Goal: Task Accomplishment & Management: Manage account settings

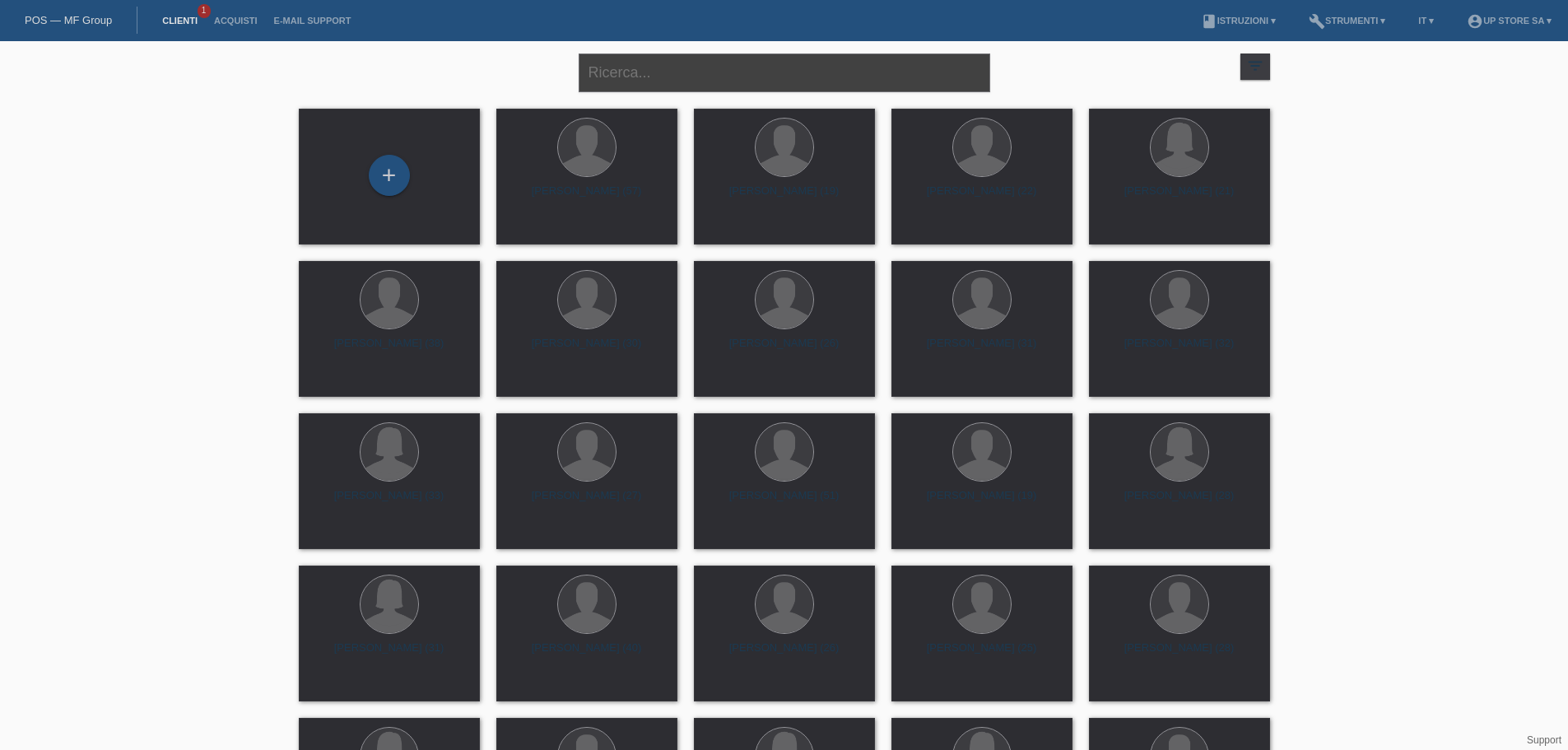
click at [706, 78] on input "text" at bounding box center [784, 73] width 411 height 39
type input "[PERSON_NAME]"
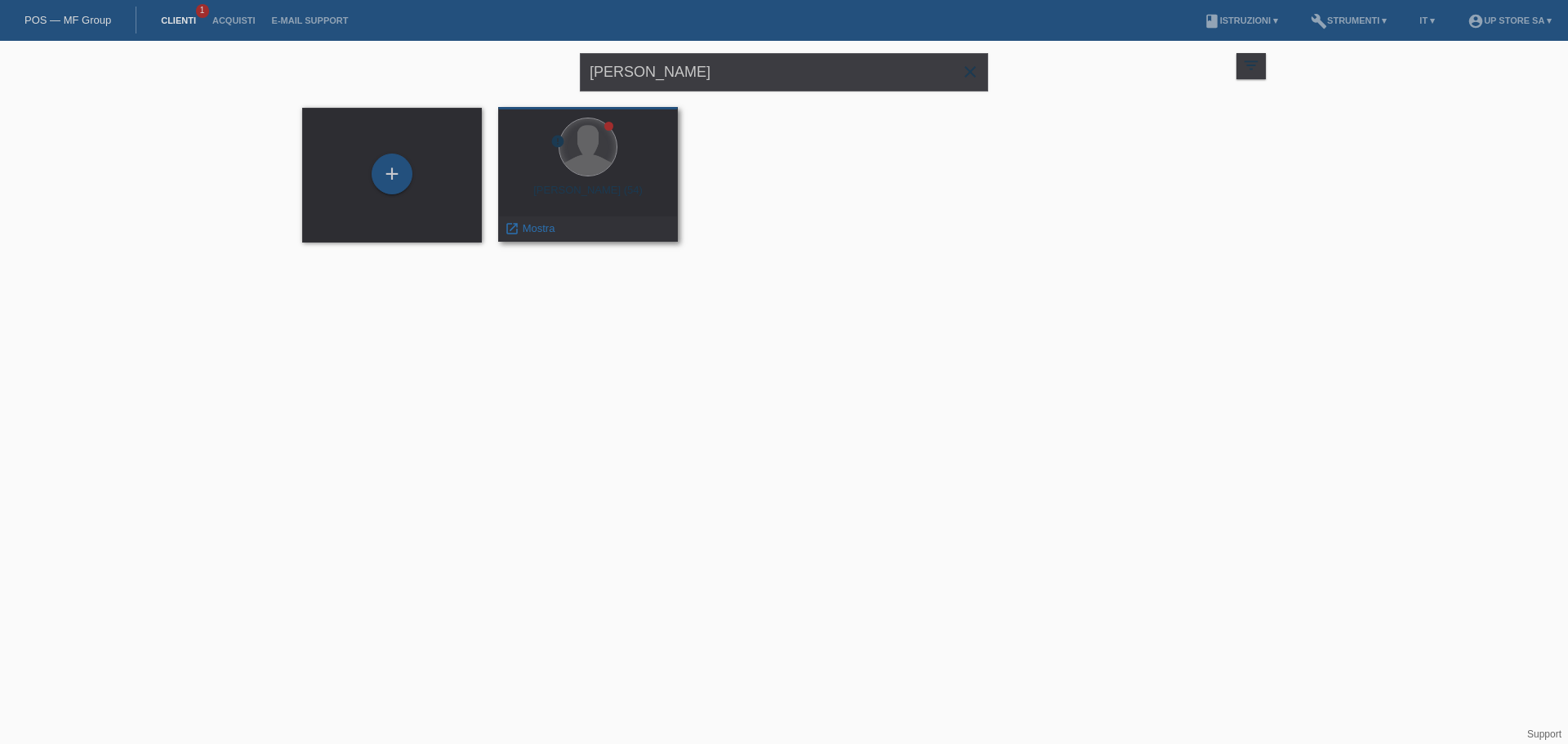
click at [570, 166] on div at bounding box center [588, 146] width 57 height 57
click at [534, 230] on span "Mostra" at bounding box center [539, 228] width 32 height 12
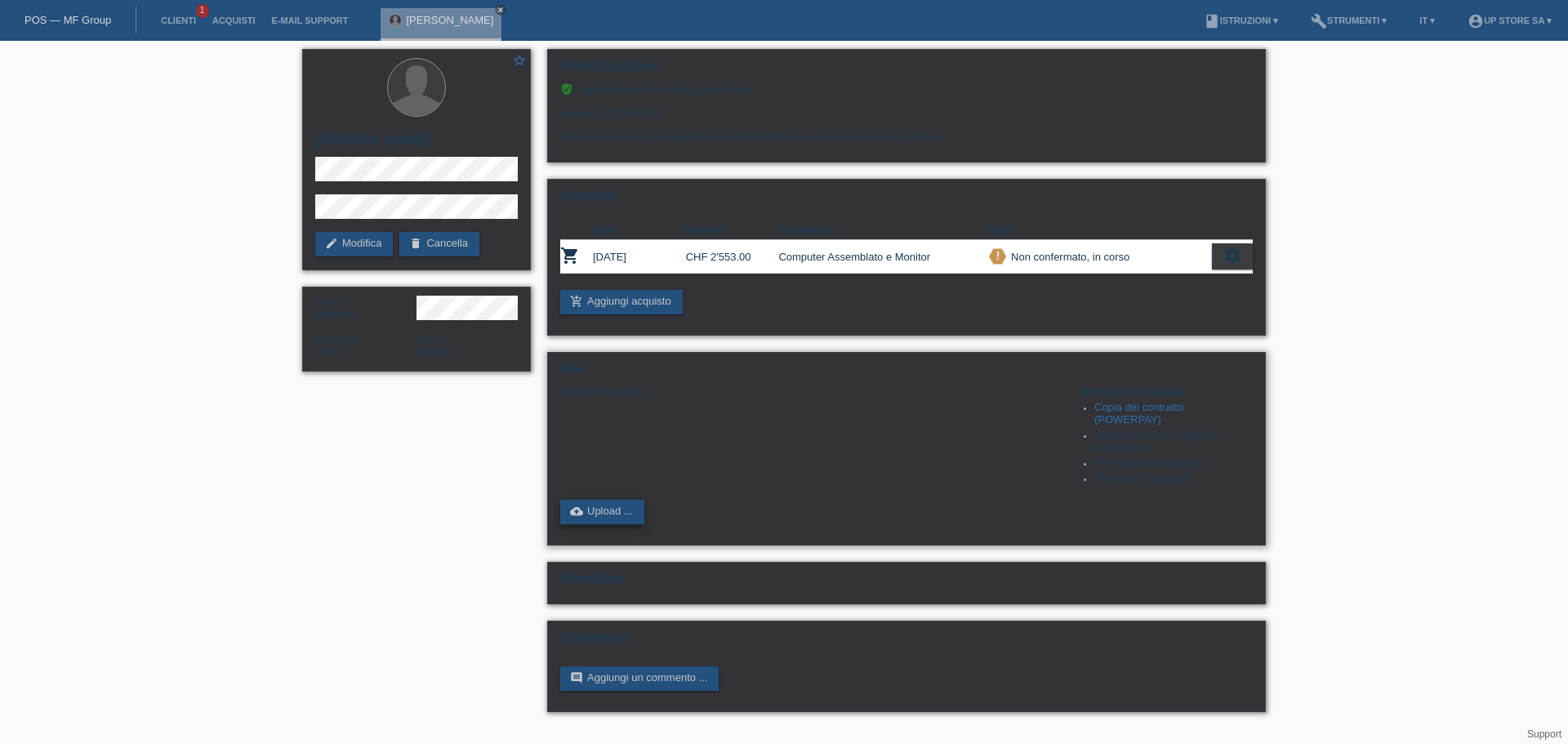
click at [616, 513] on link "cloud_upload Upload ..." at bounding box center [602, 511] width 84 height 24
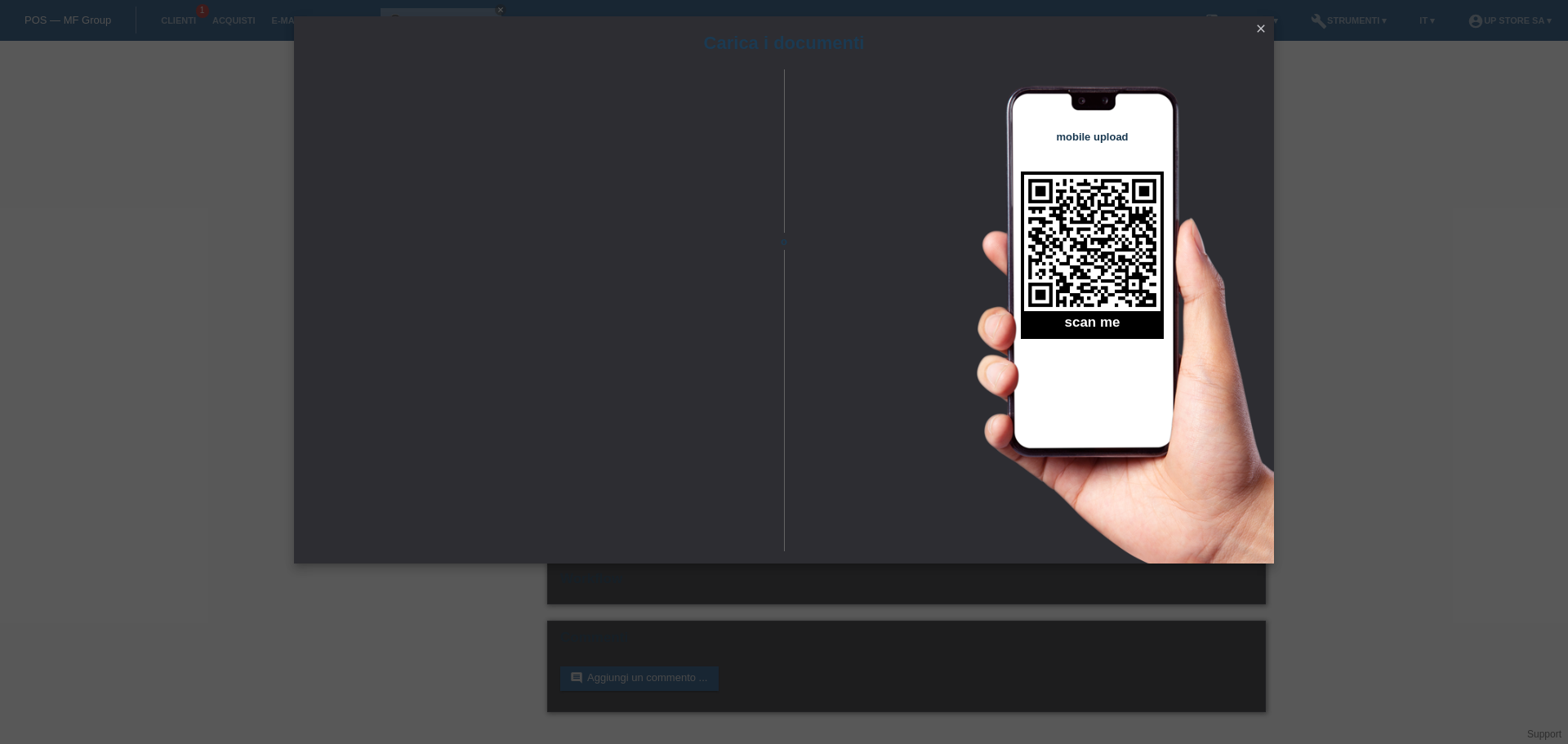
click at [1258, 27] on icon "close" at bounding box center [1261, 29] width 13 height 13
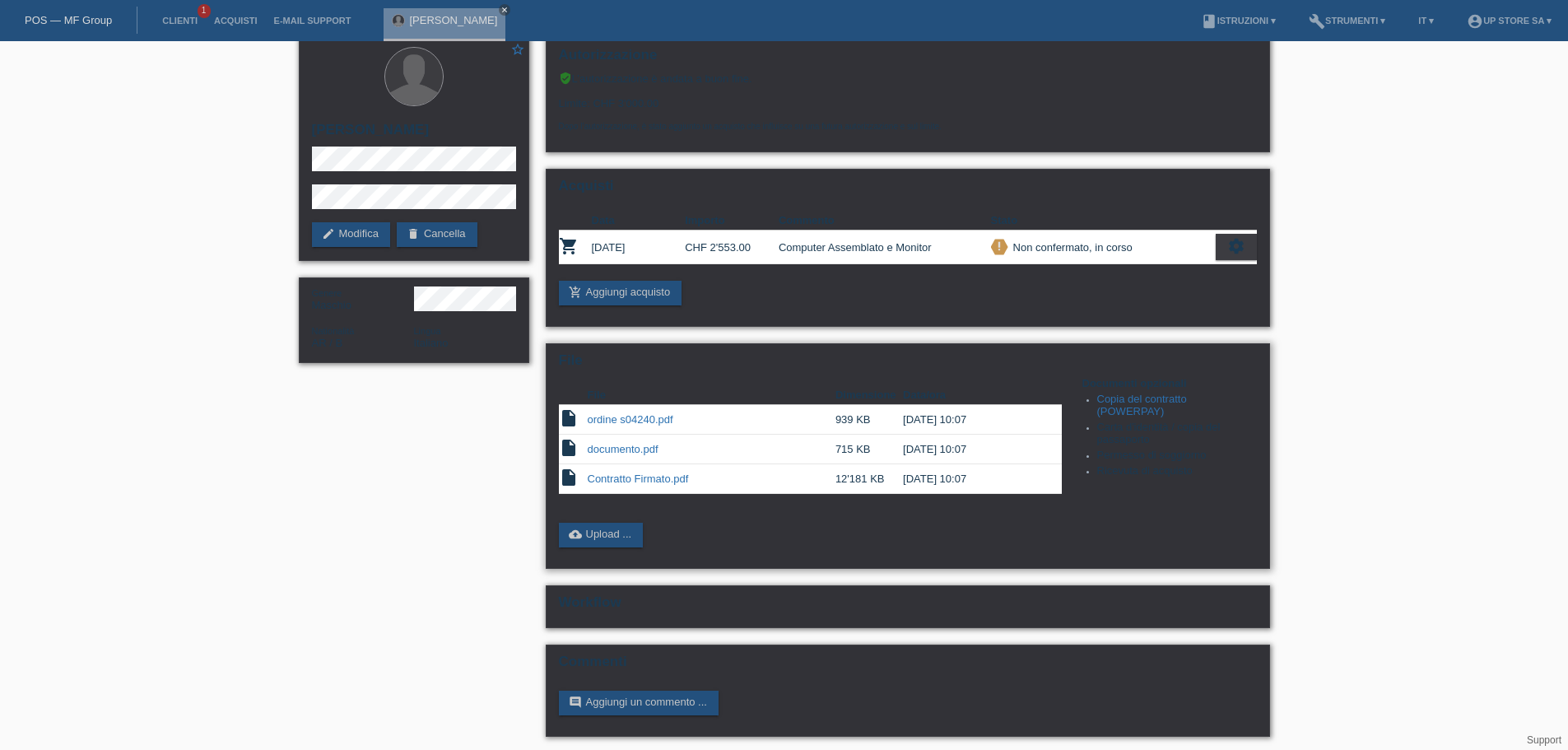
scroll to position [15, 0]
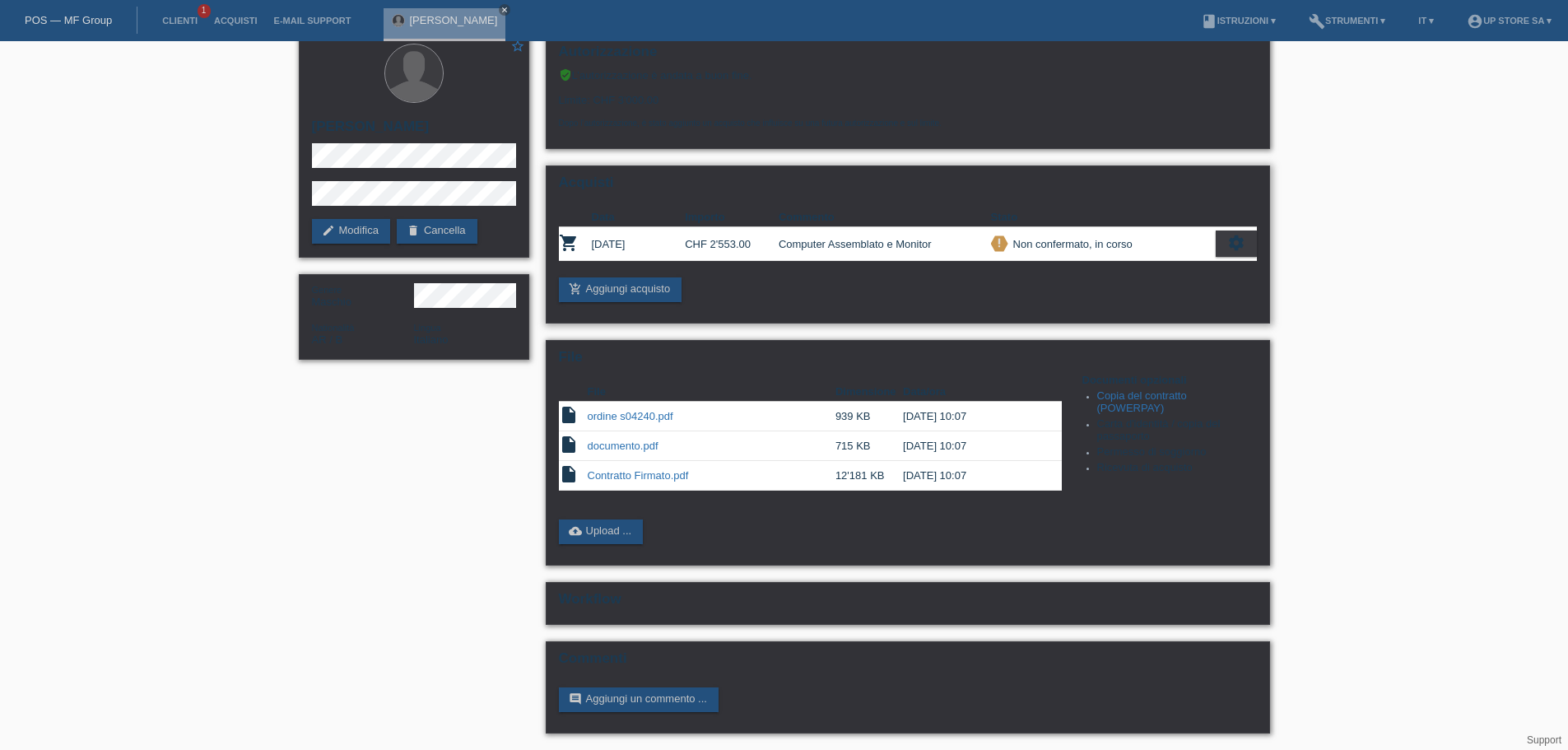
click at [1233, 251] on icon "settings" at bounding box center [1236, 243] width 18 height 18
click at [1240, 252] on div "settings" at bounding box center [1235, 243] width 41 height 26
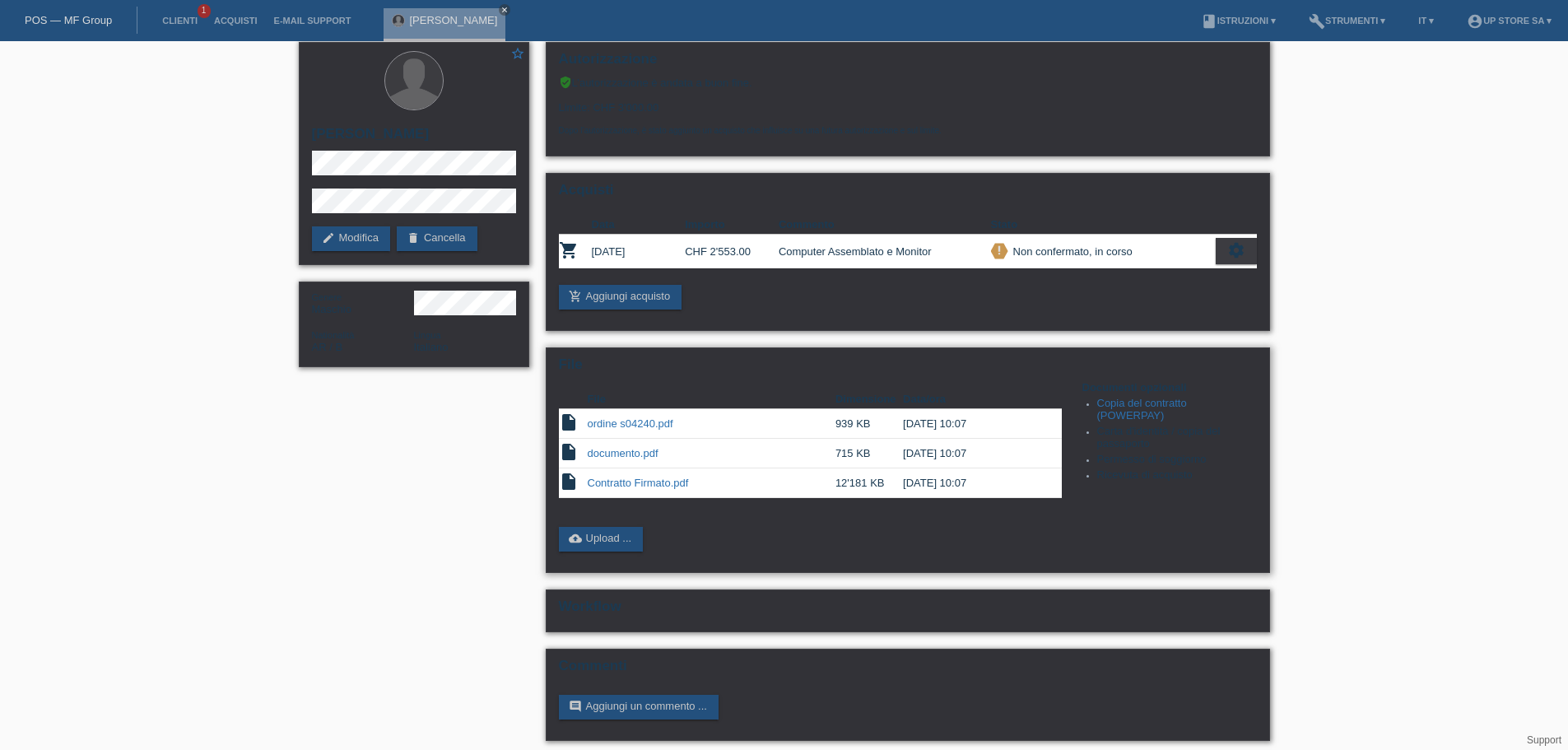
scroll to position [0, 0]
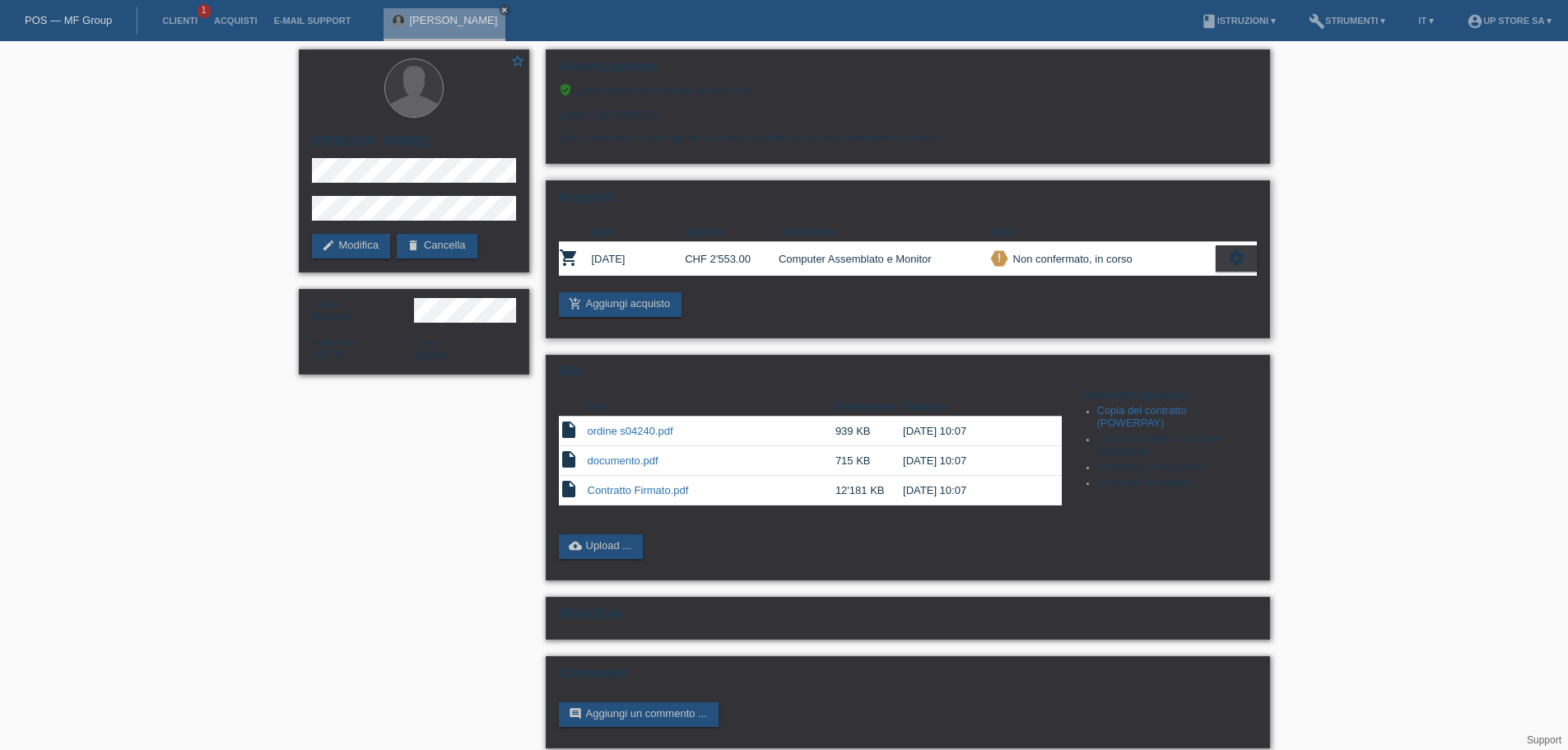
click at [1237, 256] on icon "settings" at bounding box center [1236, 258] width 18 height 18
click at [1240, 255] on icon "settings" at bounding box center [1236, 258] width 18 height 18
click at [627, 458] on link "documento.pdf" at bounding box center [622, 460] width 70 height 13
click at [666, 494] on link "Contratto Firmato.pdf" at bounding box center [637, 490] width 101 height 13
click at [652, 426] on link "ordine s04240.pdf" at bounding box center [630, 431] width 85 height 13
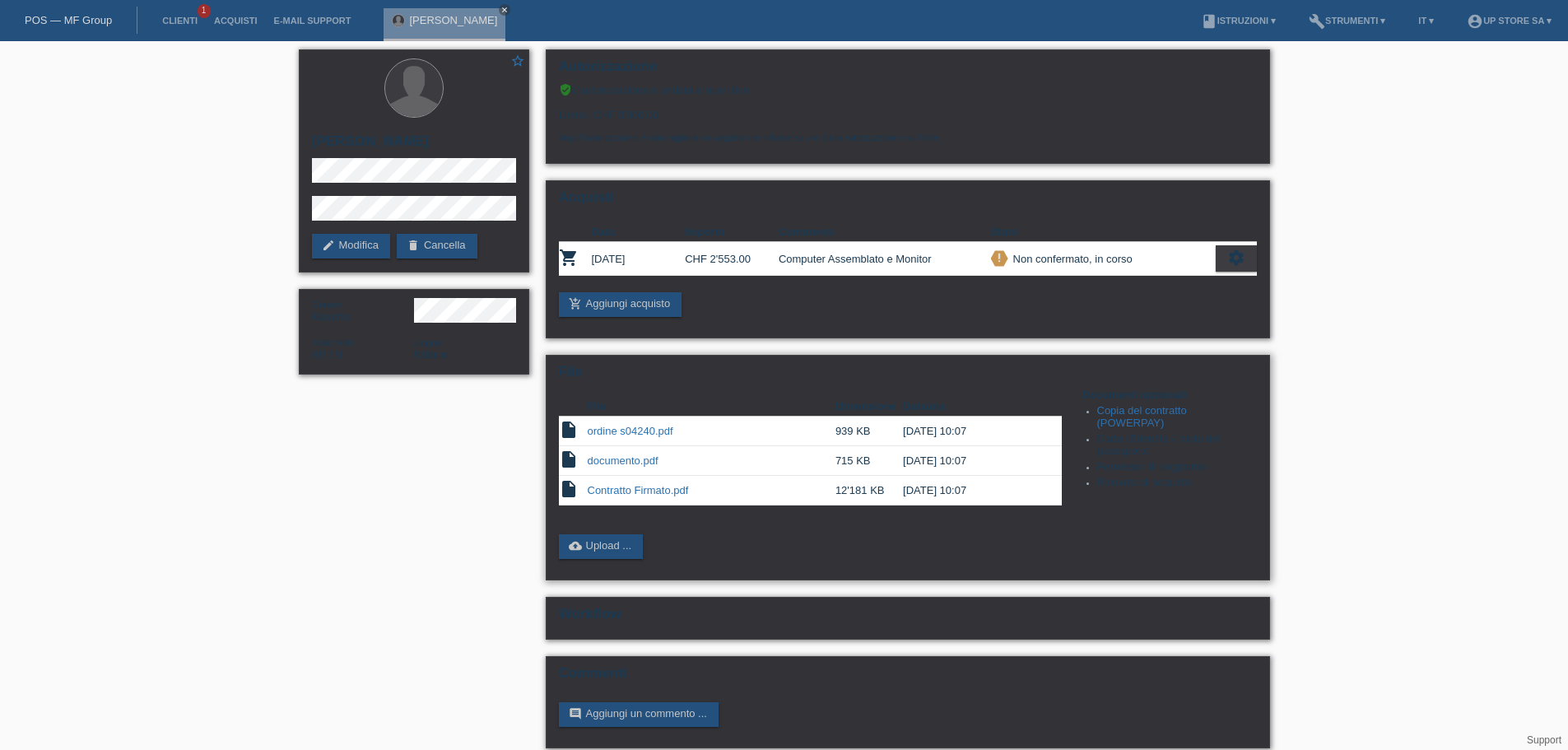
scroll to position [15, 0]
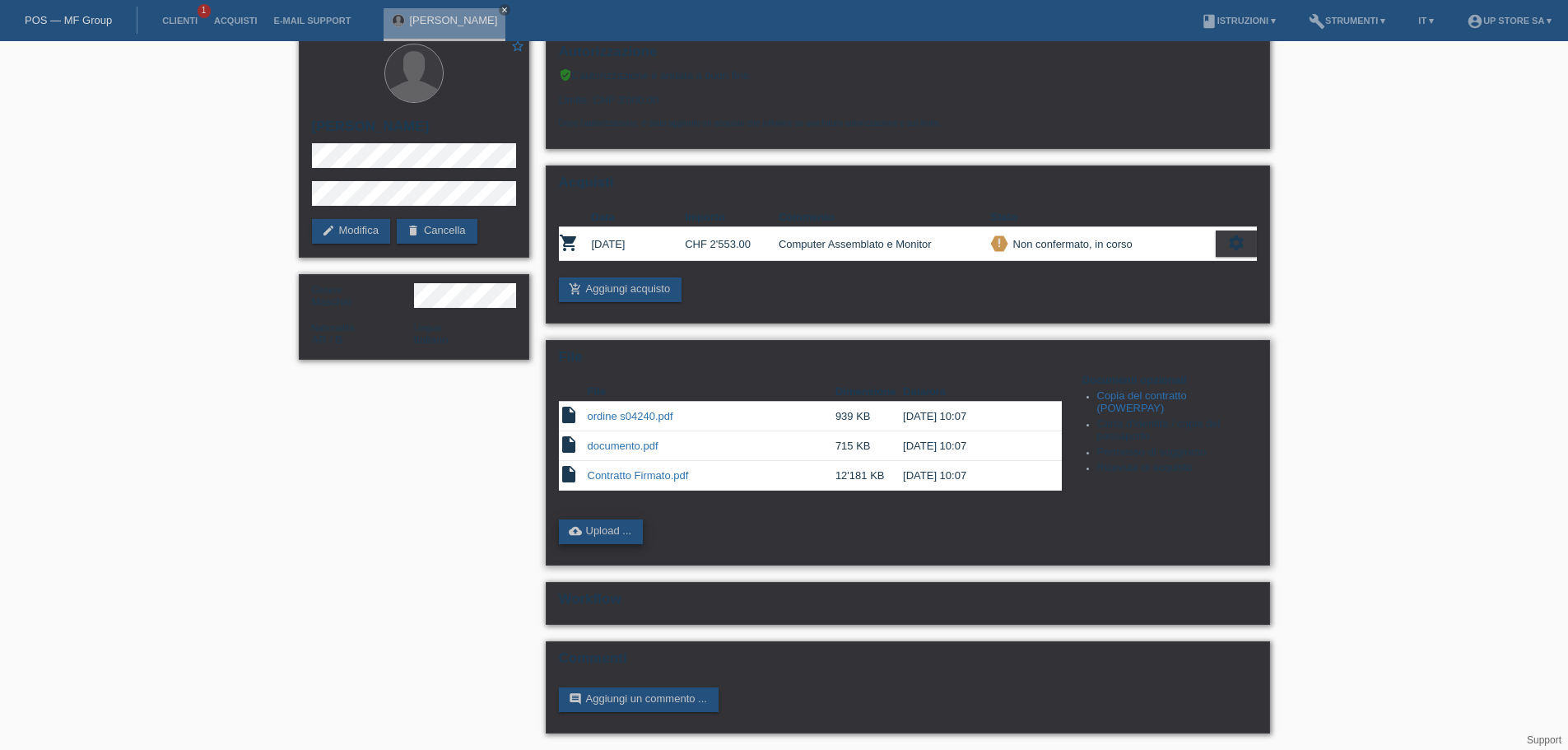
click at [607, 526] on link "cloud_upload Upload ..." at bounding box center [601, 531] width 85 height 24
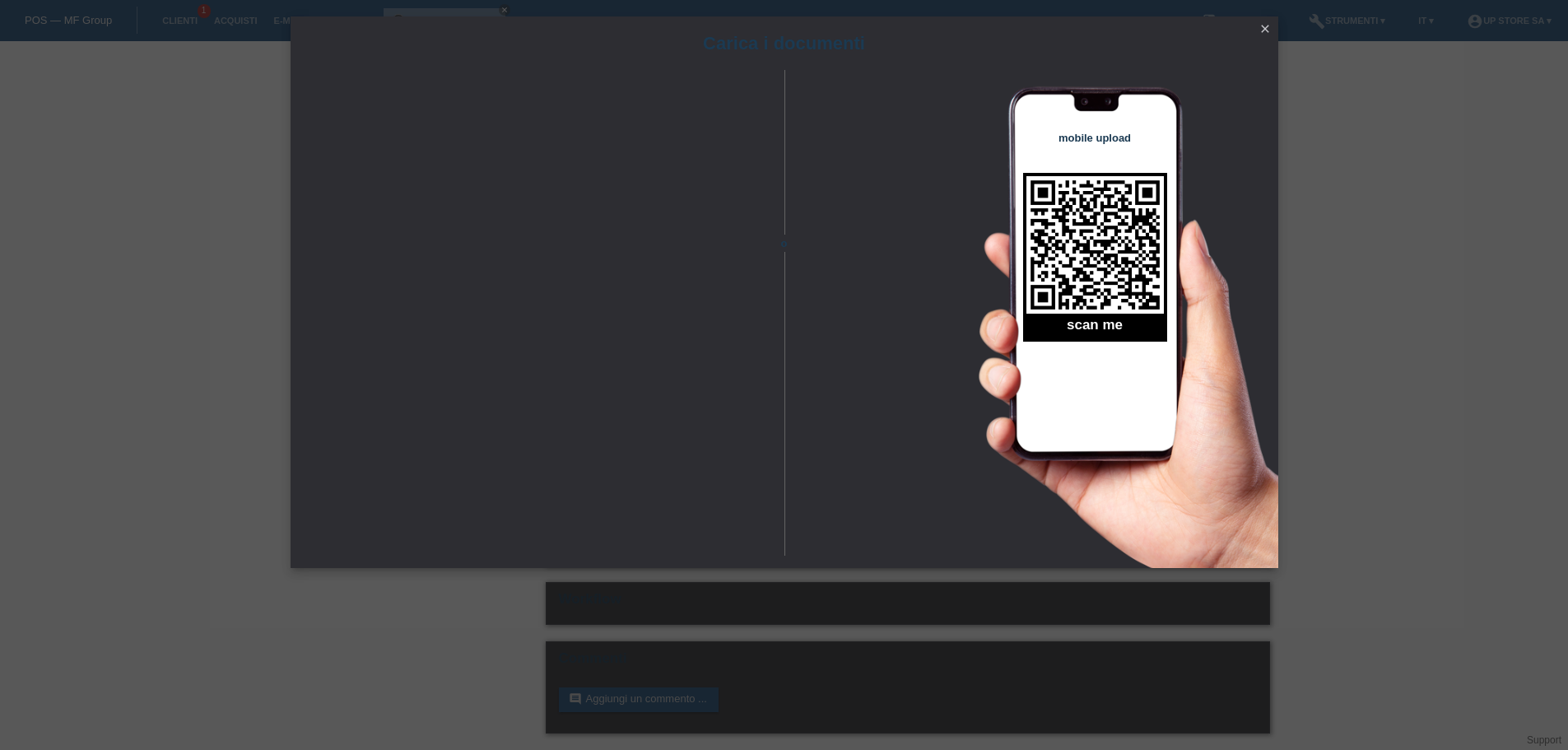
click at [1262, 28] on icon "close" at bounding box center [1265, 29] width 13 height 13
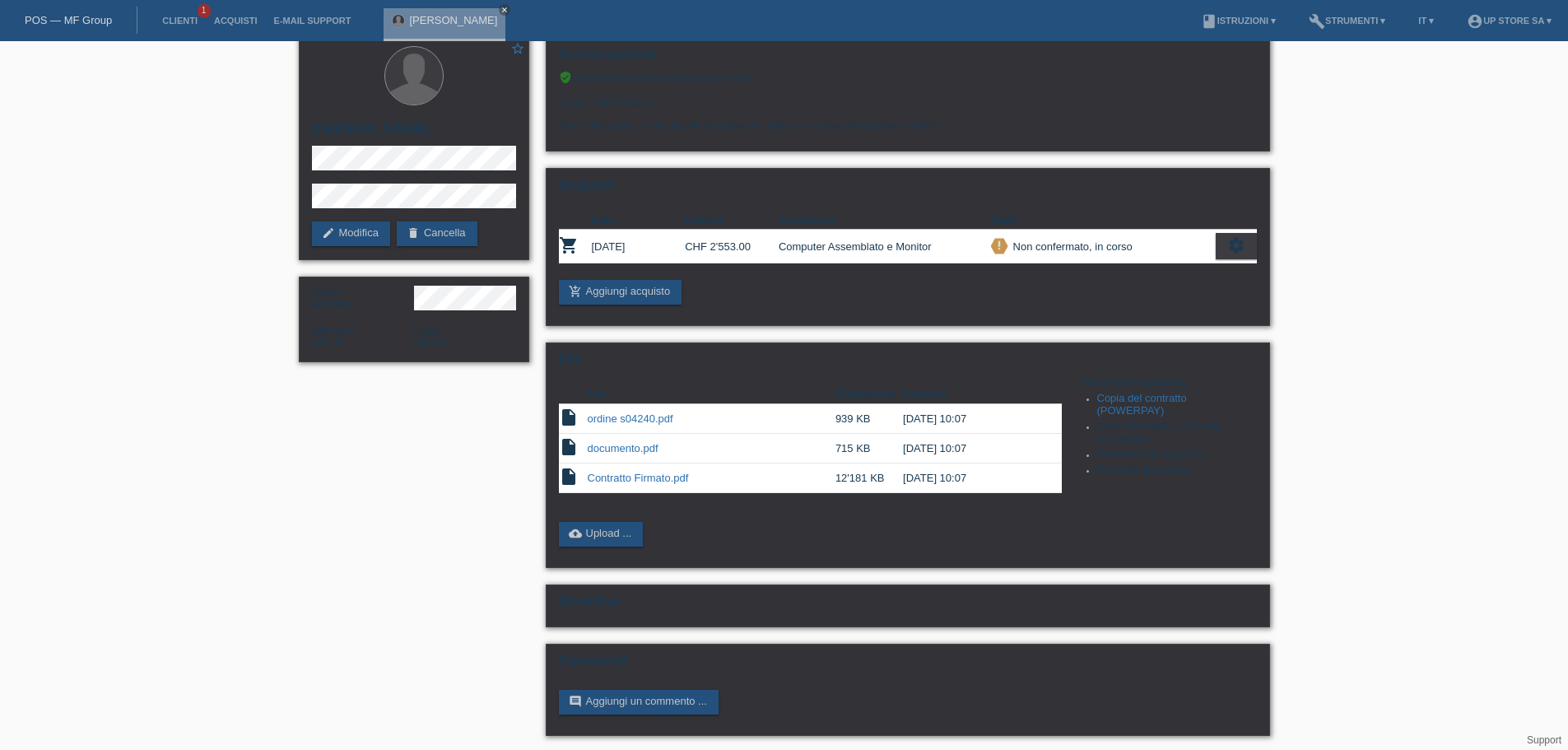
scroll to position [15, 0]
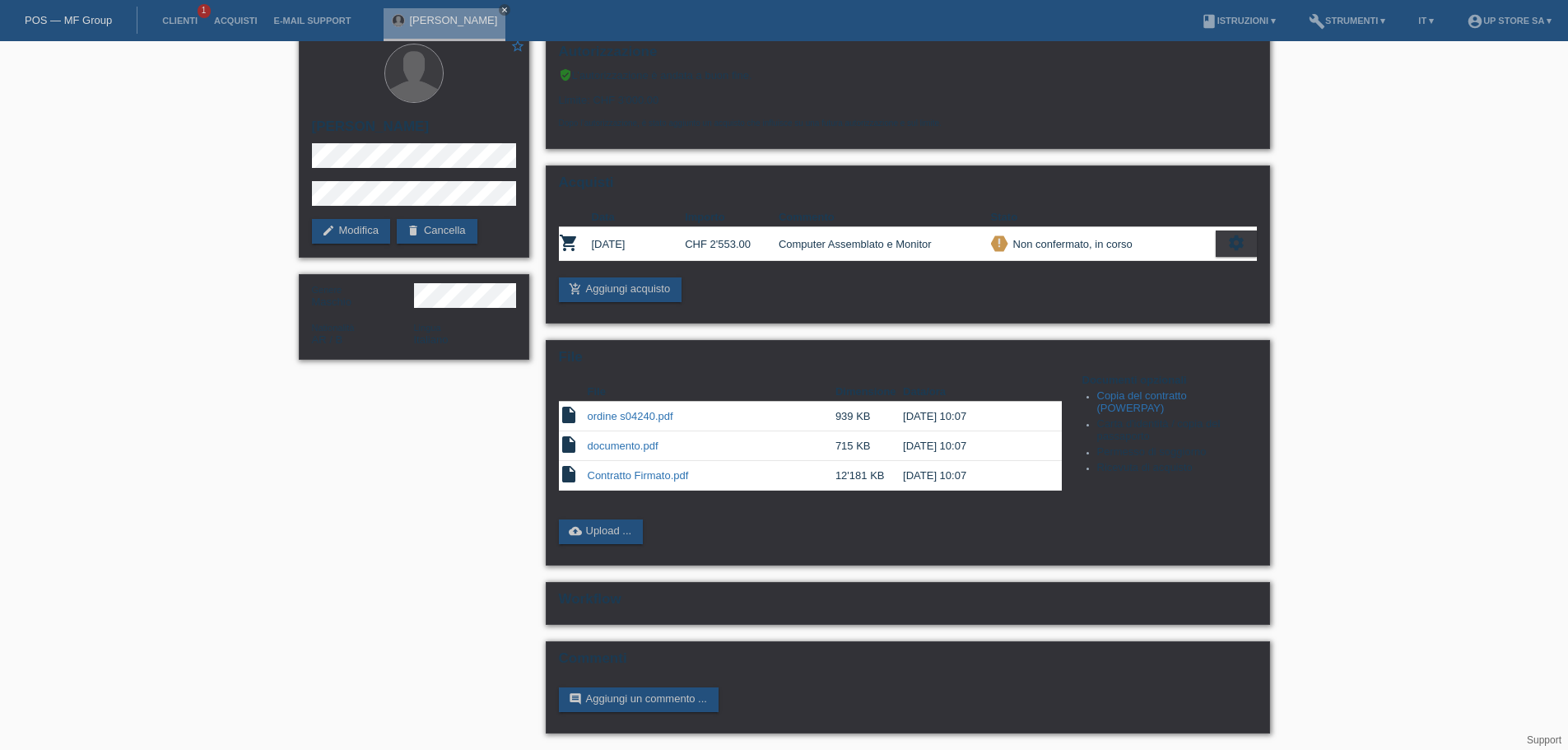
click at [89, 28] on div "POS — MF Group" at bounding box center [69, 20] width 137 height 27
click at [85, 23] on link "POS — MF Group" at bounding box center [68, 20] width 87 height 13
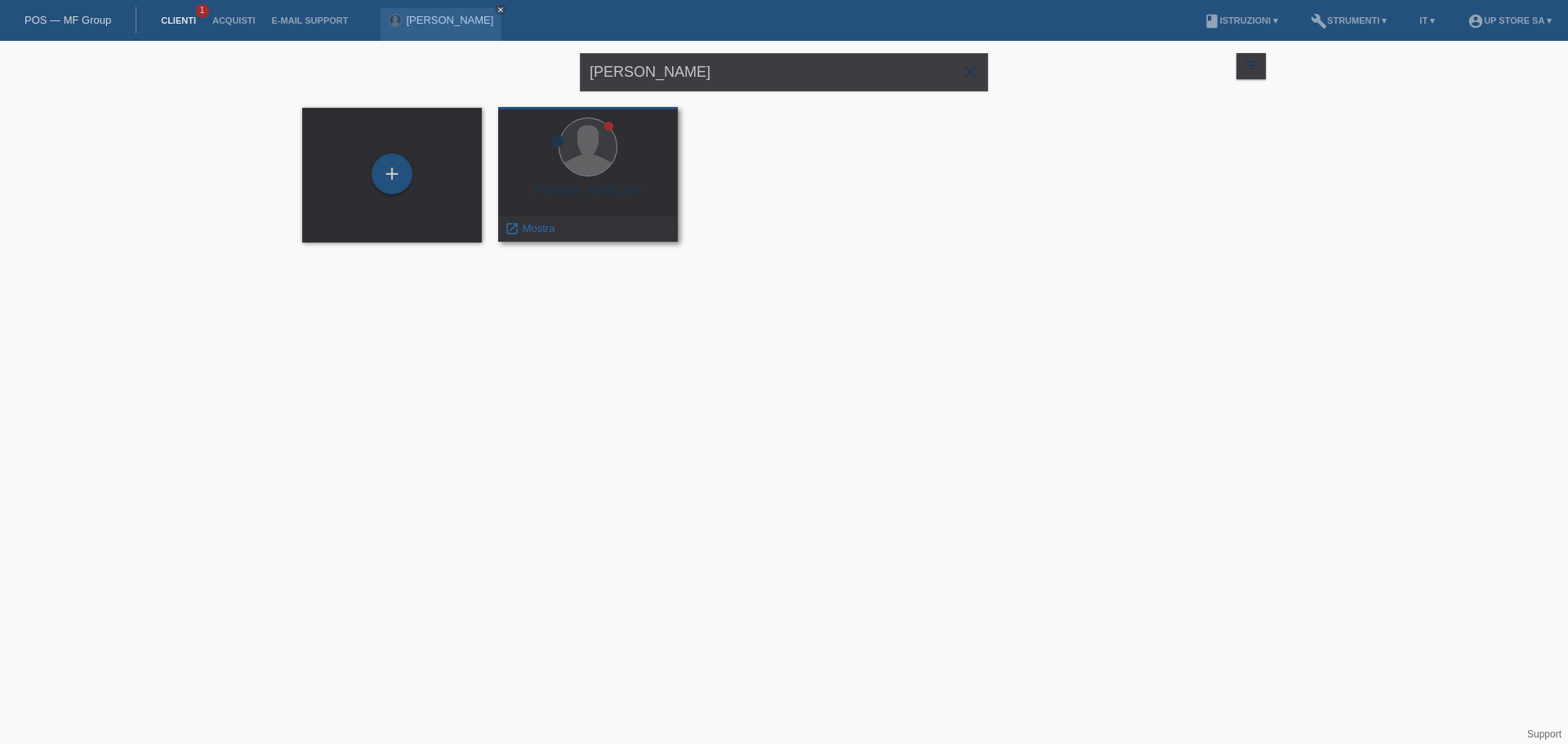
click at [540, 231] on span "Mostra" at bounding box center [539, 228] width 32 height 12
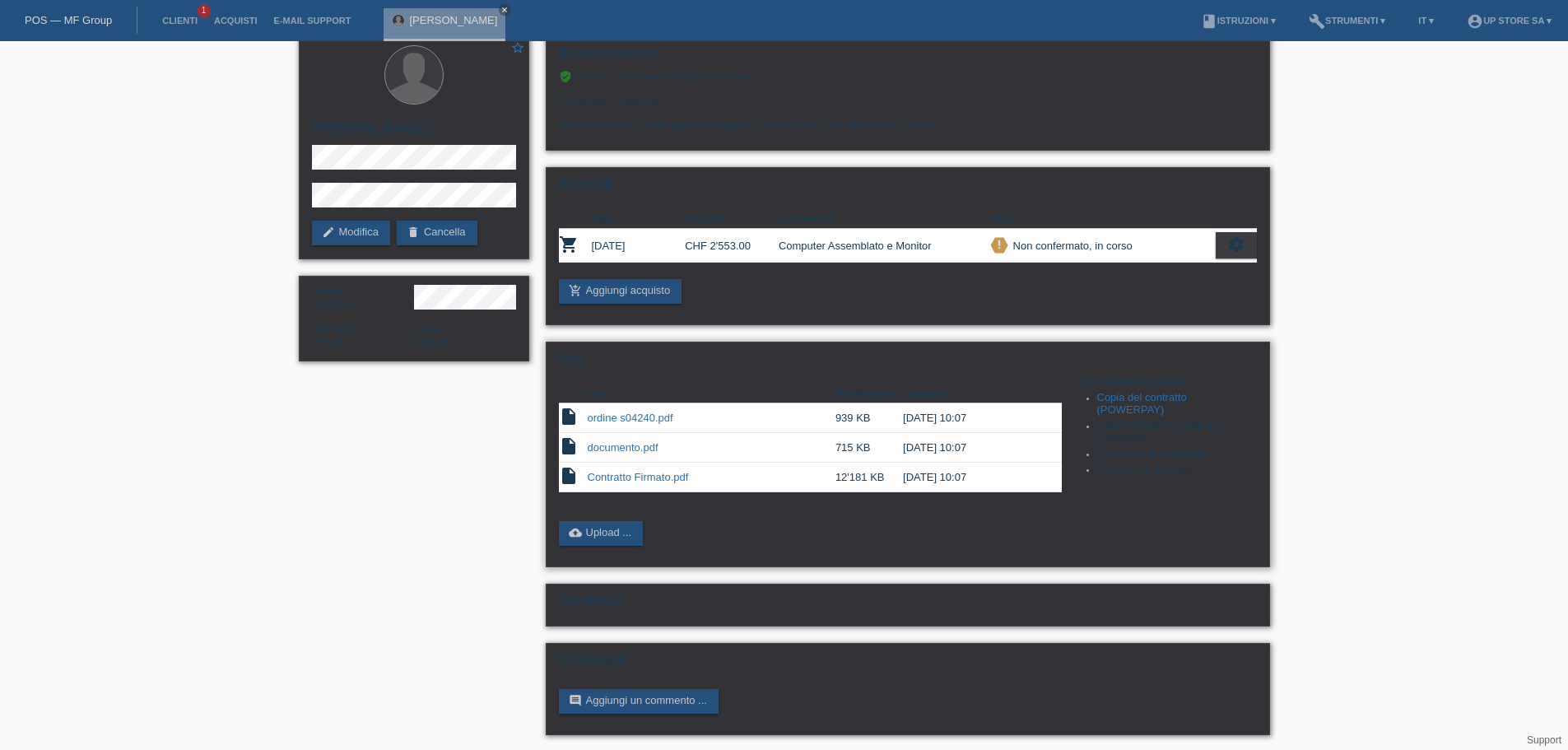
scroll to position [15, 0]
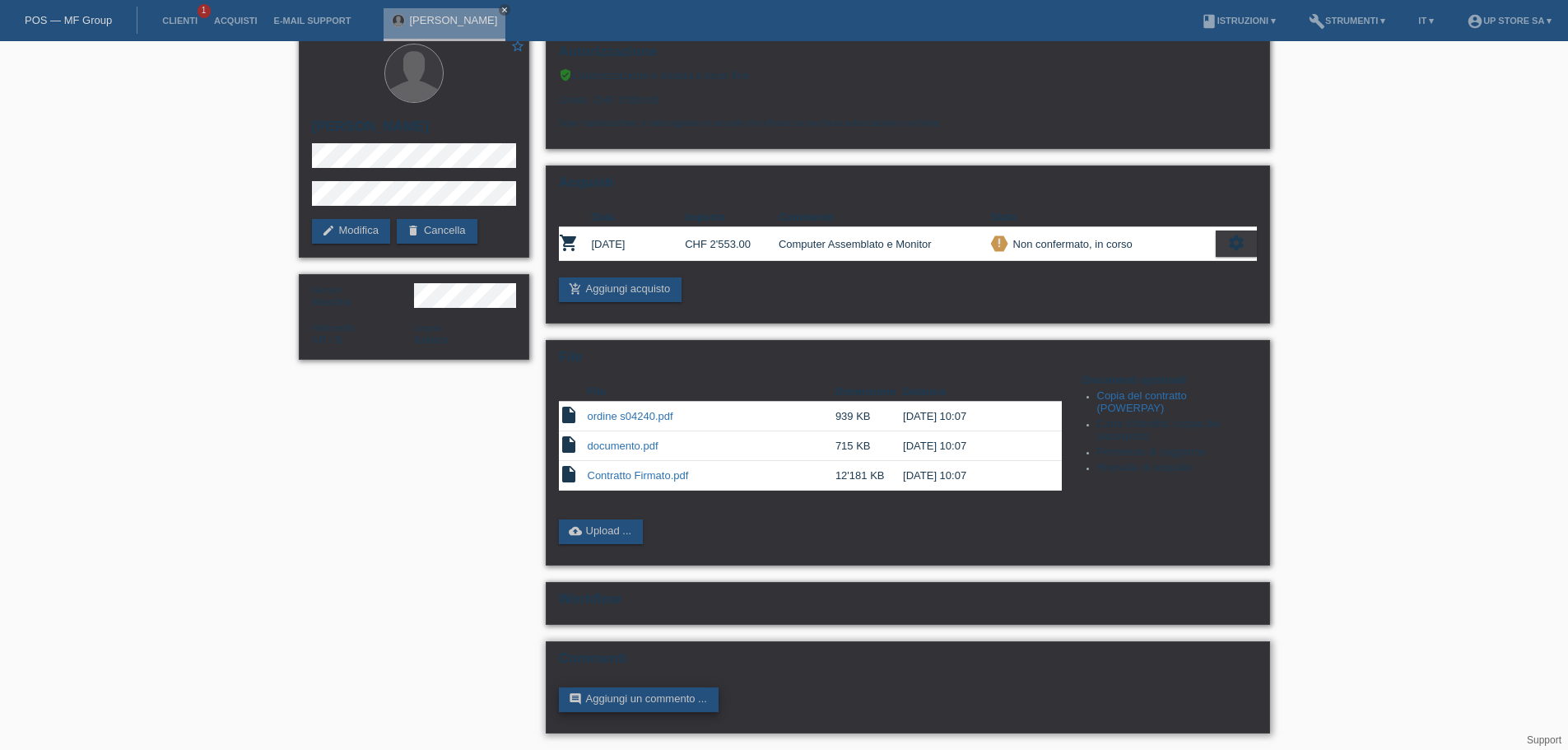
click at [651, 700] on link "comment Aggiungi un commento ..." at bounding box center [638, 699] width 160 height 24
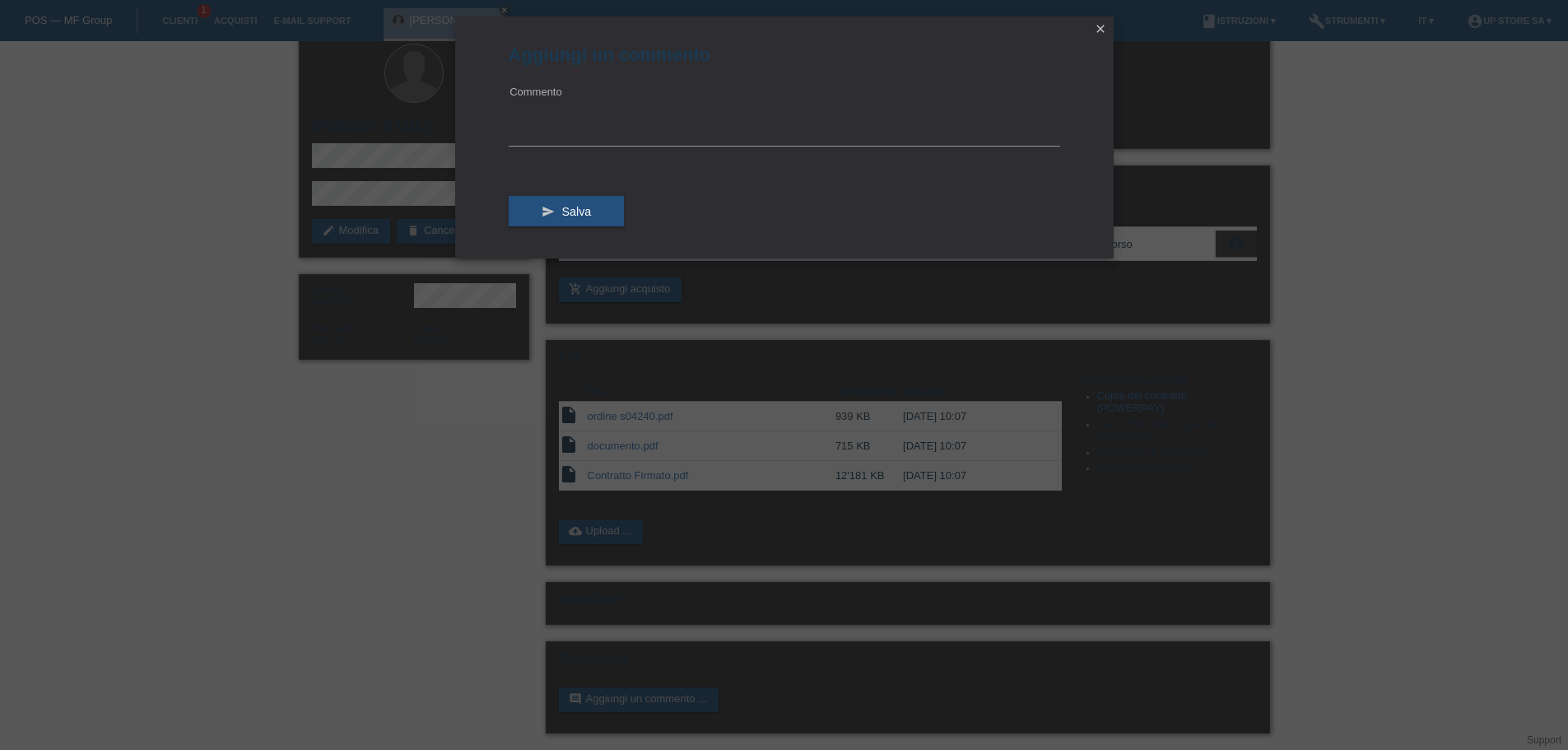
click at [1096, 25] on icon "close" at bounding box center [1101, 29] width 13 height 13
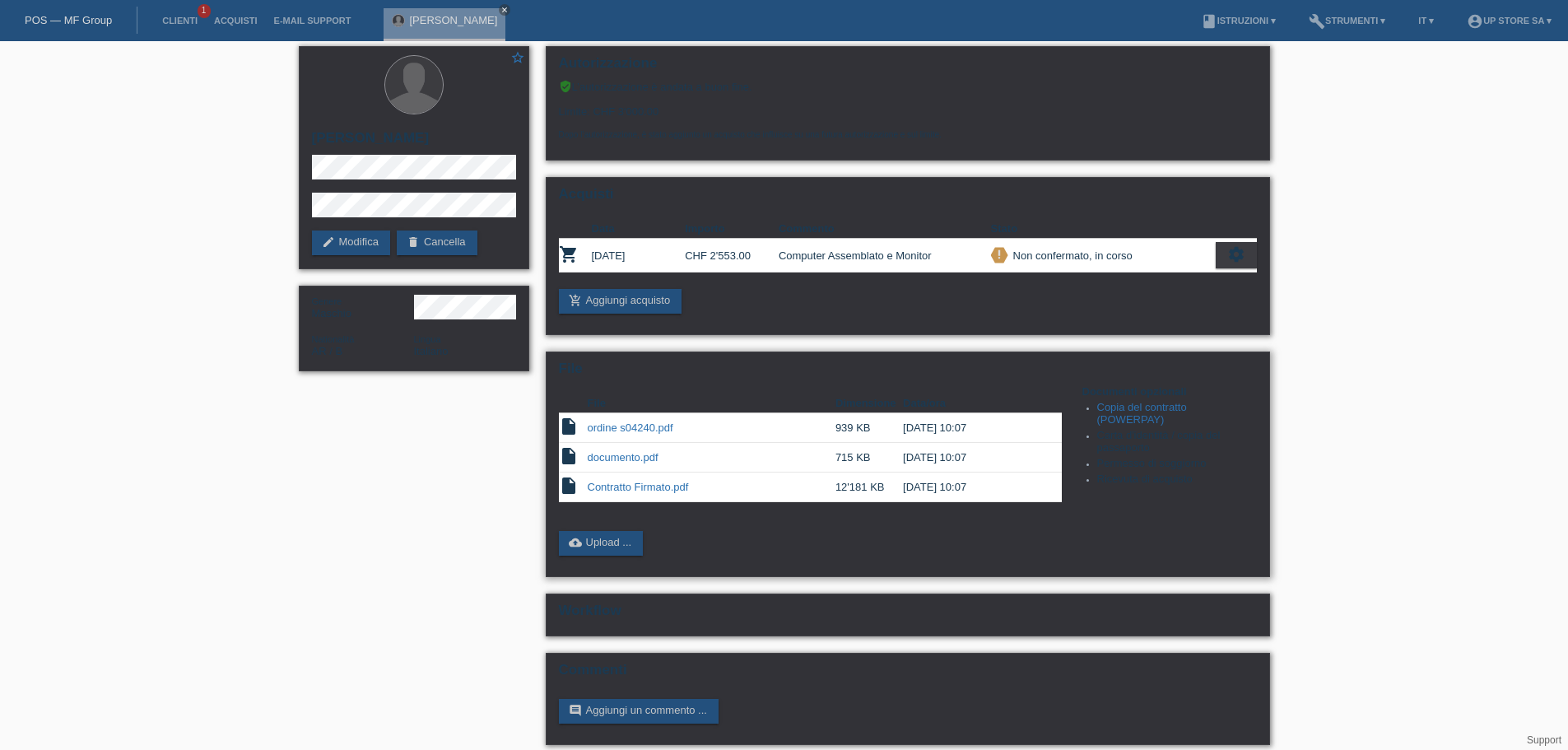
scroll to position [0, 0]
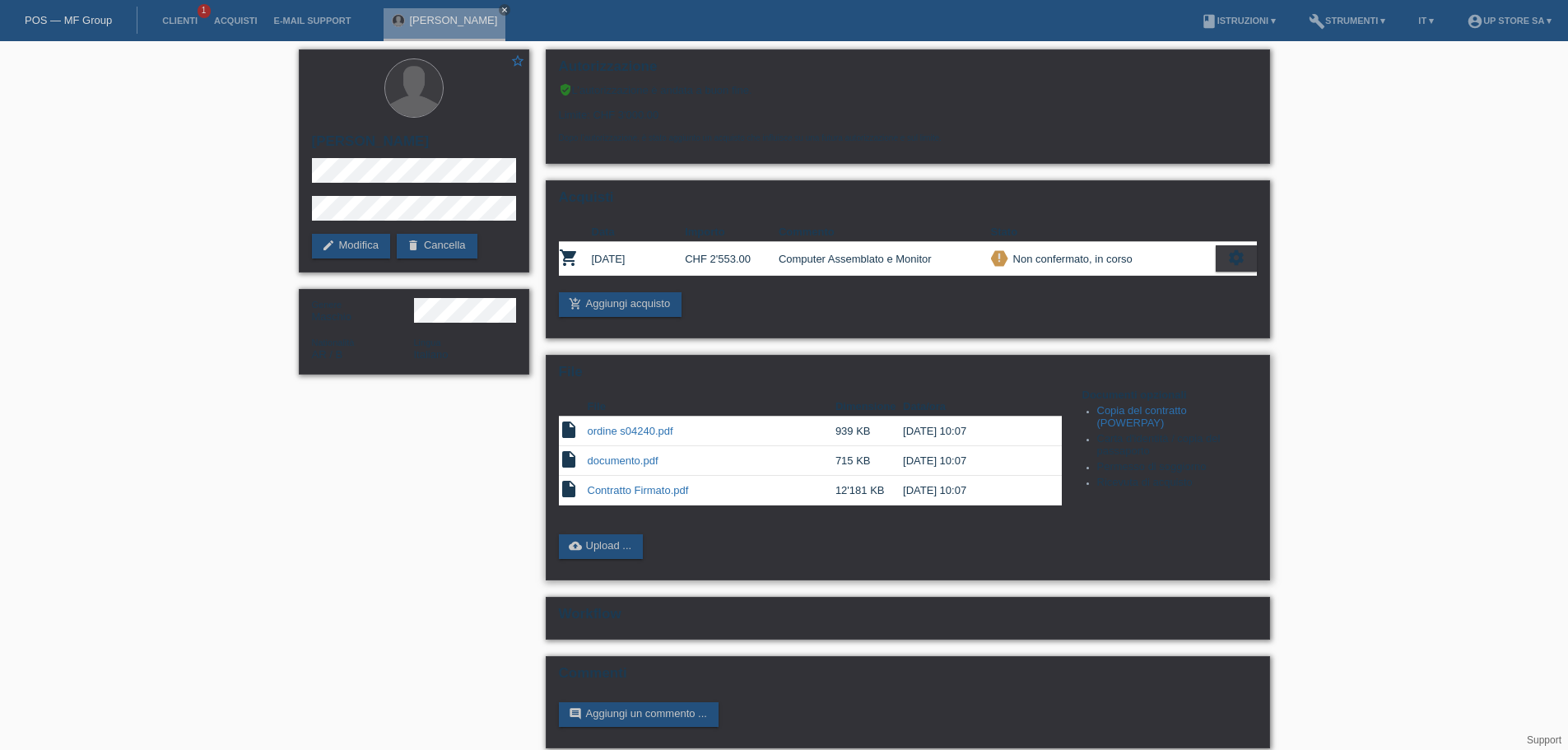
click at [1117, 424] on link "Copia del contratto (POWERPAY)" at bounding box center [1142, 416] width 90 height 24
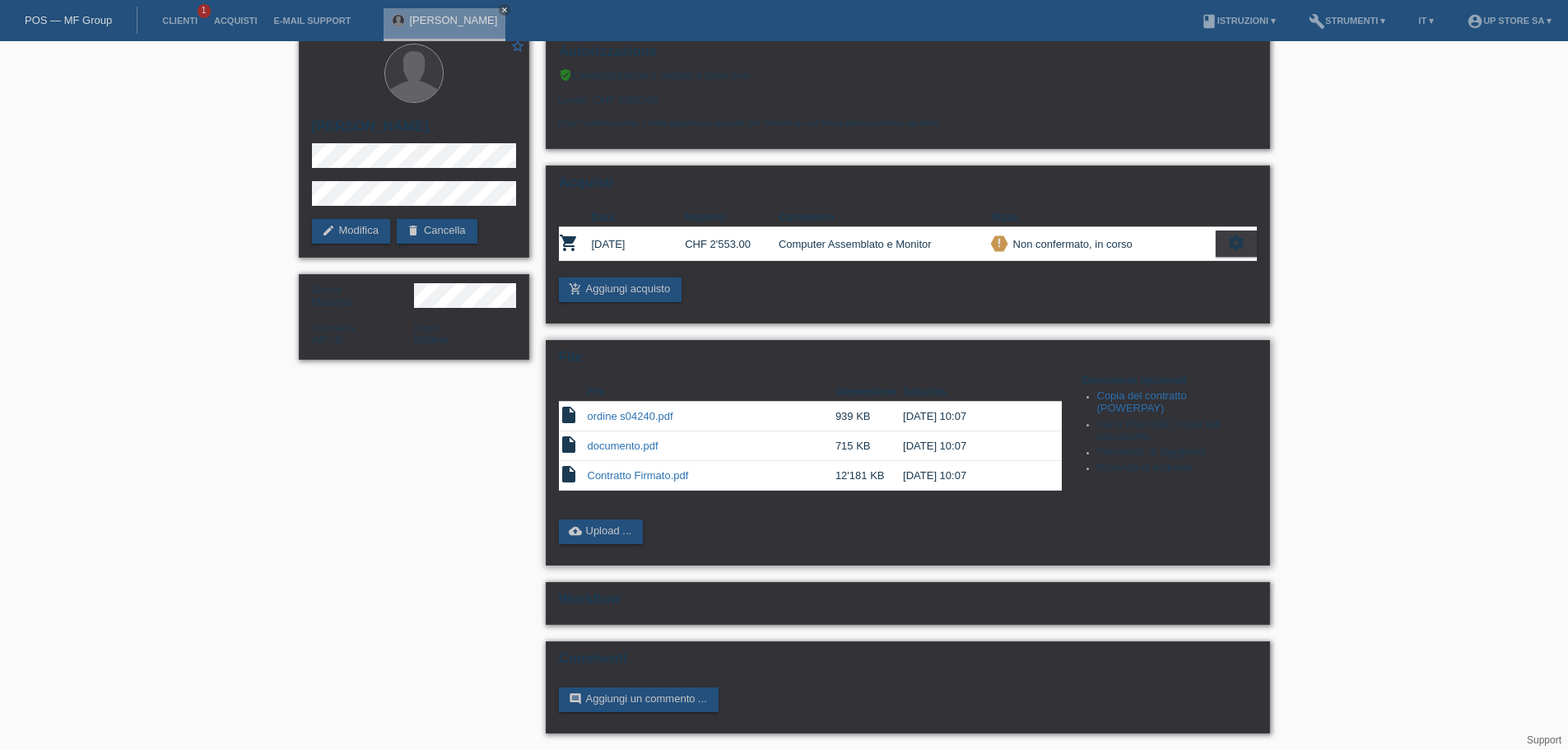
click at [828, 541] on div "cloud_upload Upload ..." at bounding box center [907, 531] width 698 height 24
click at [752, 583] on div "Workflow" at bounding box center [907, 603] width 725 height 43
click at [650, 597] on h2 "Workflow" at bounding box center [907, 603] width 698 height 24
click at [650, 598] on h2 "Workflow" at bounding box center [907, 603] width 698 height 24
click at [1237, 244] on icon "settings" at bounding box center [1236, 243] width 18 height 18
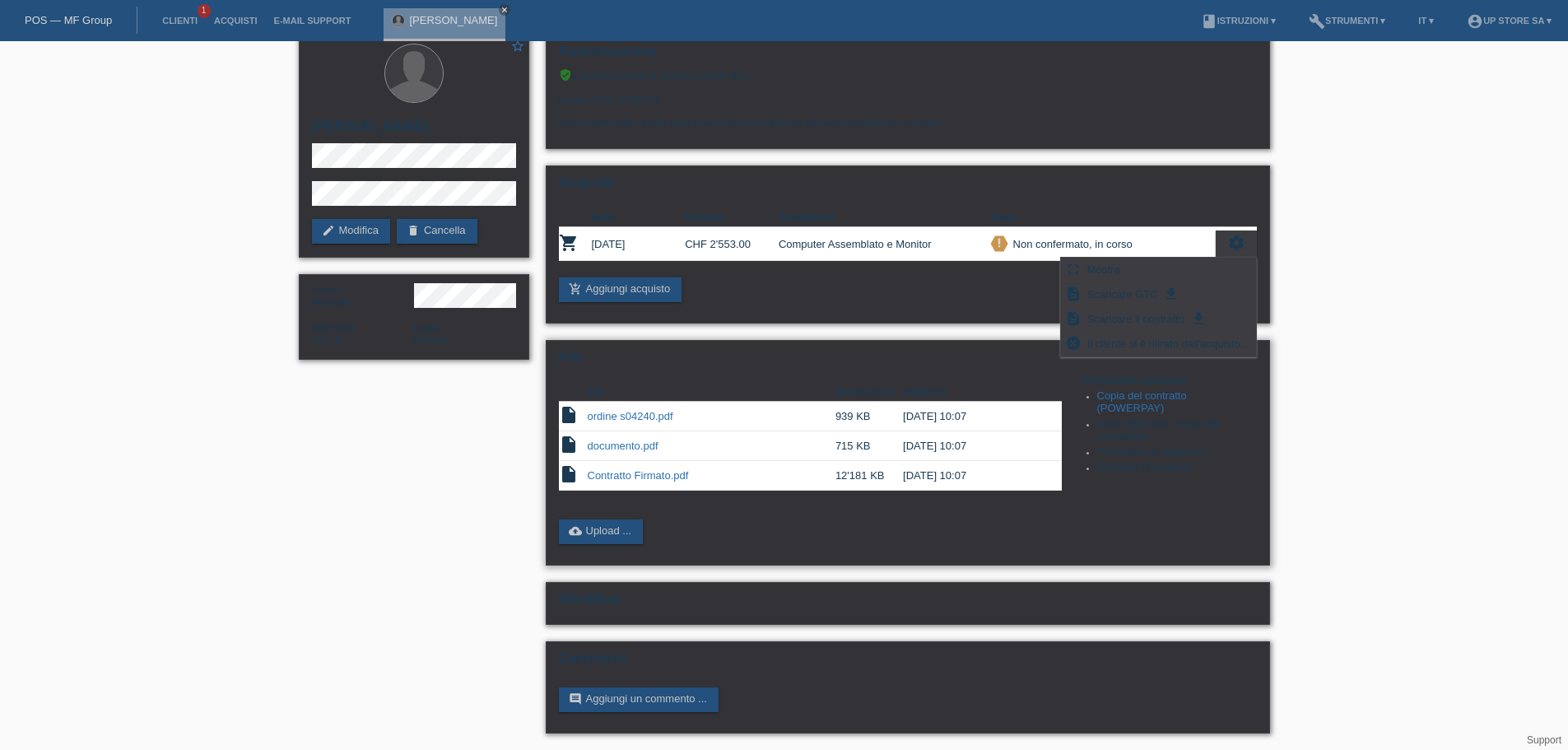
click at [928, 511] on div "File File Dimensione Data/ora insert_drive_file ordine s04240.pdf 939 KB 29.09.…" at bounding box center [907, 453] width 725 height 225
click at [595, 599] on h2 "Workflow" at bounding box center [907, 603] width 698 height 24
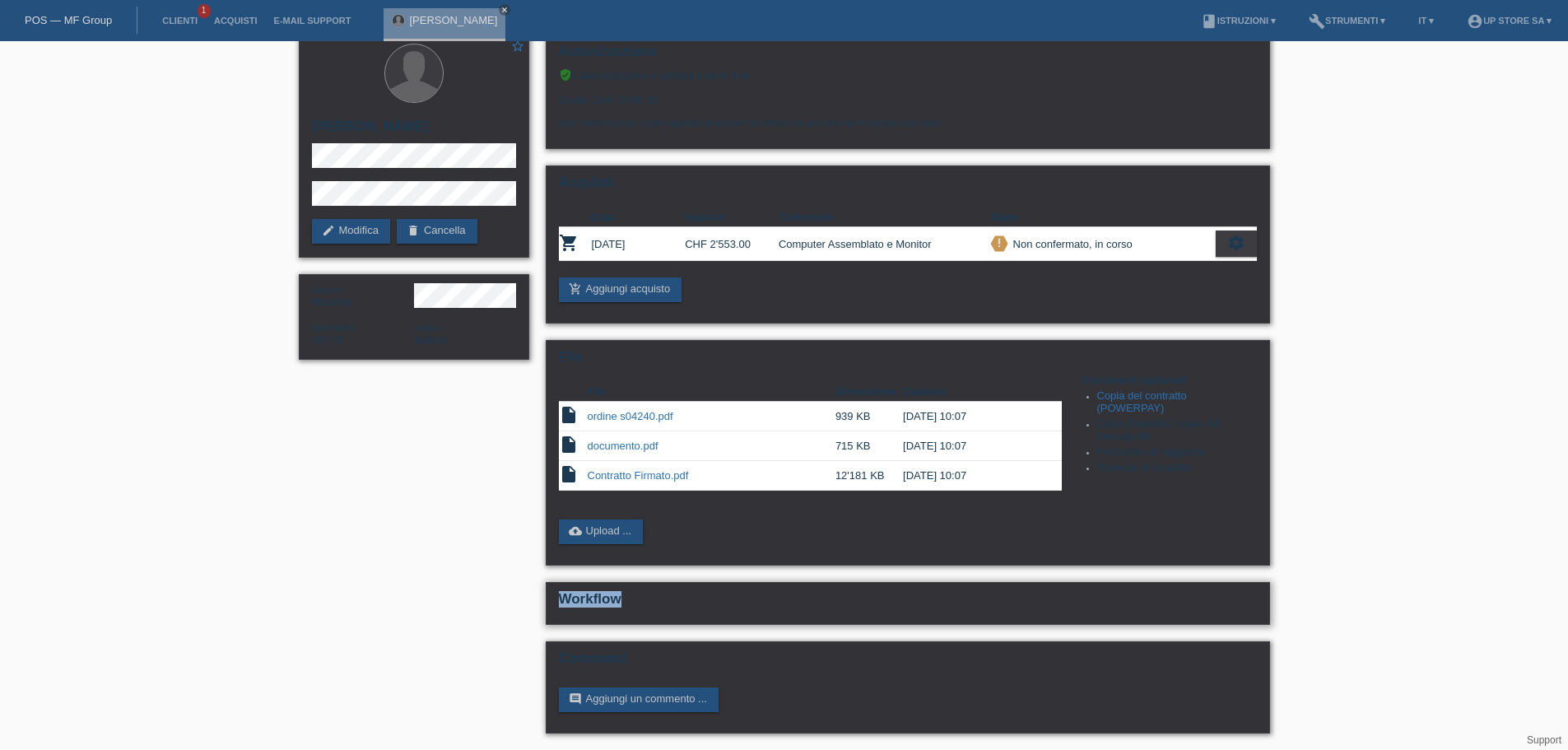
click at [595, 599] on h2 "Workflow" at bounding box center [907, 603] width 698 height 24
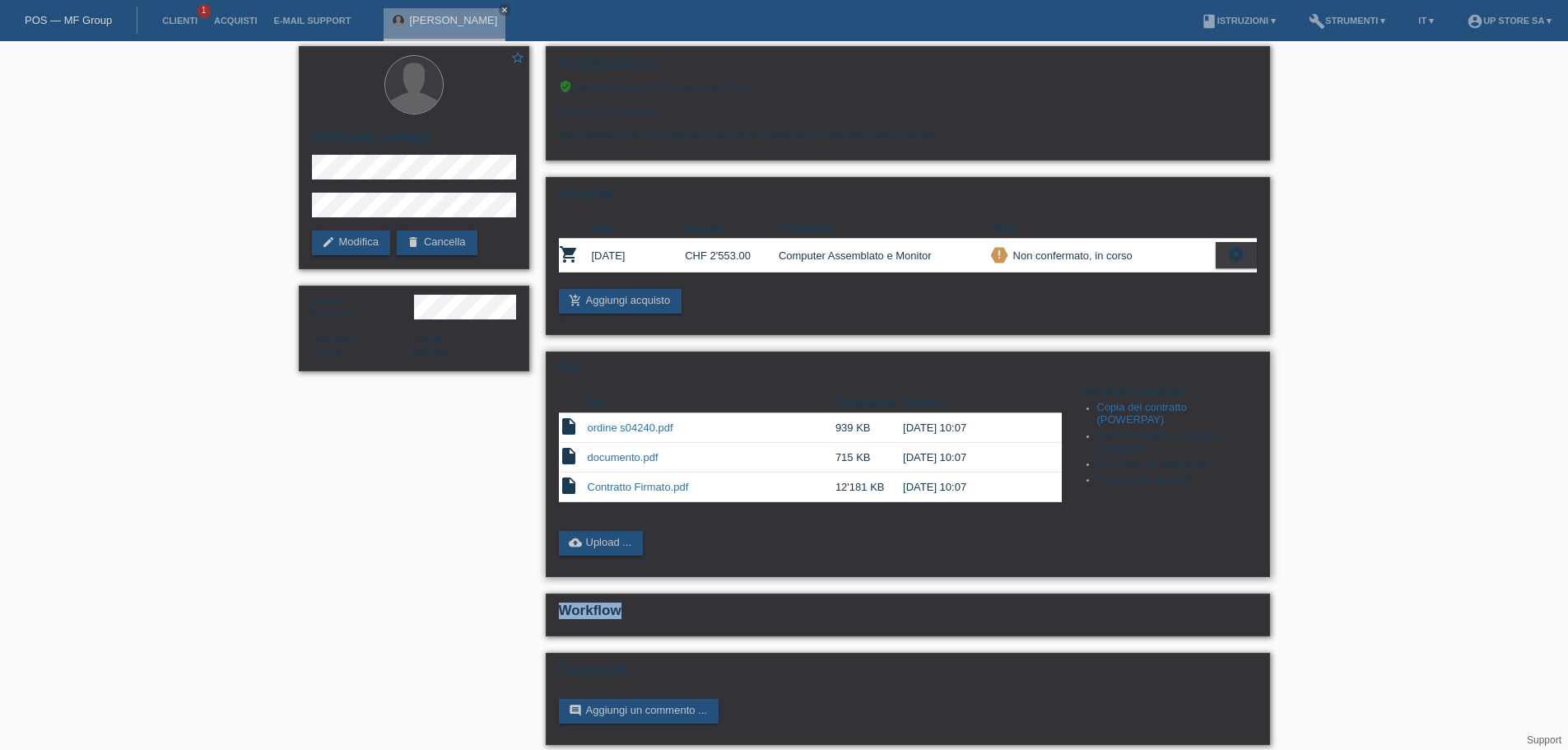
scroll to position [0, 0]
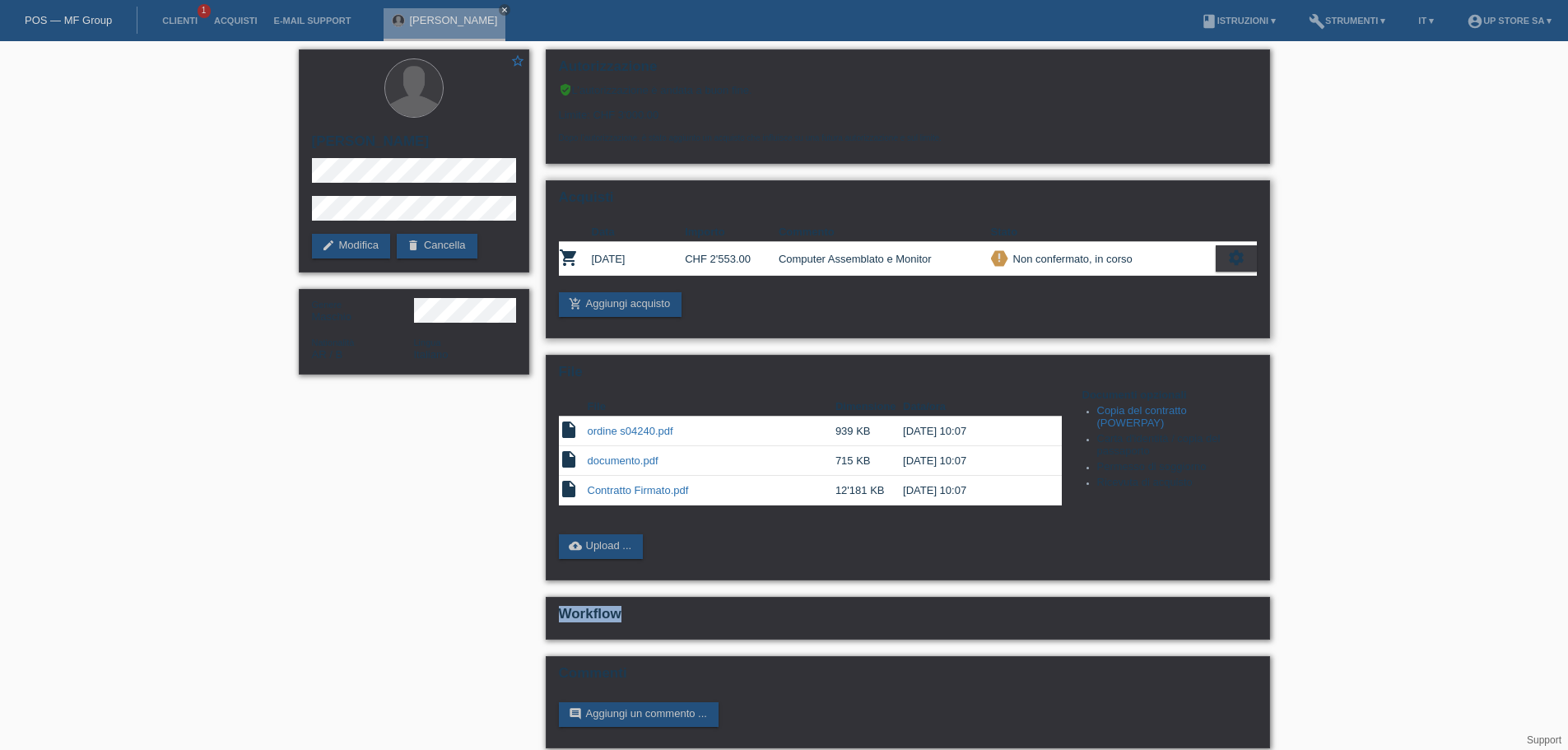
click at [1236, 258] on icon "settings" at bounding box center [1236, 258] width 18 height 18
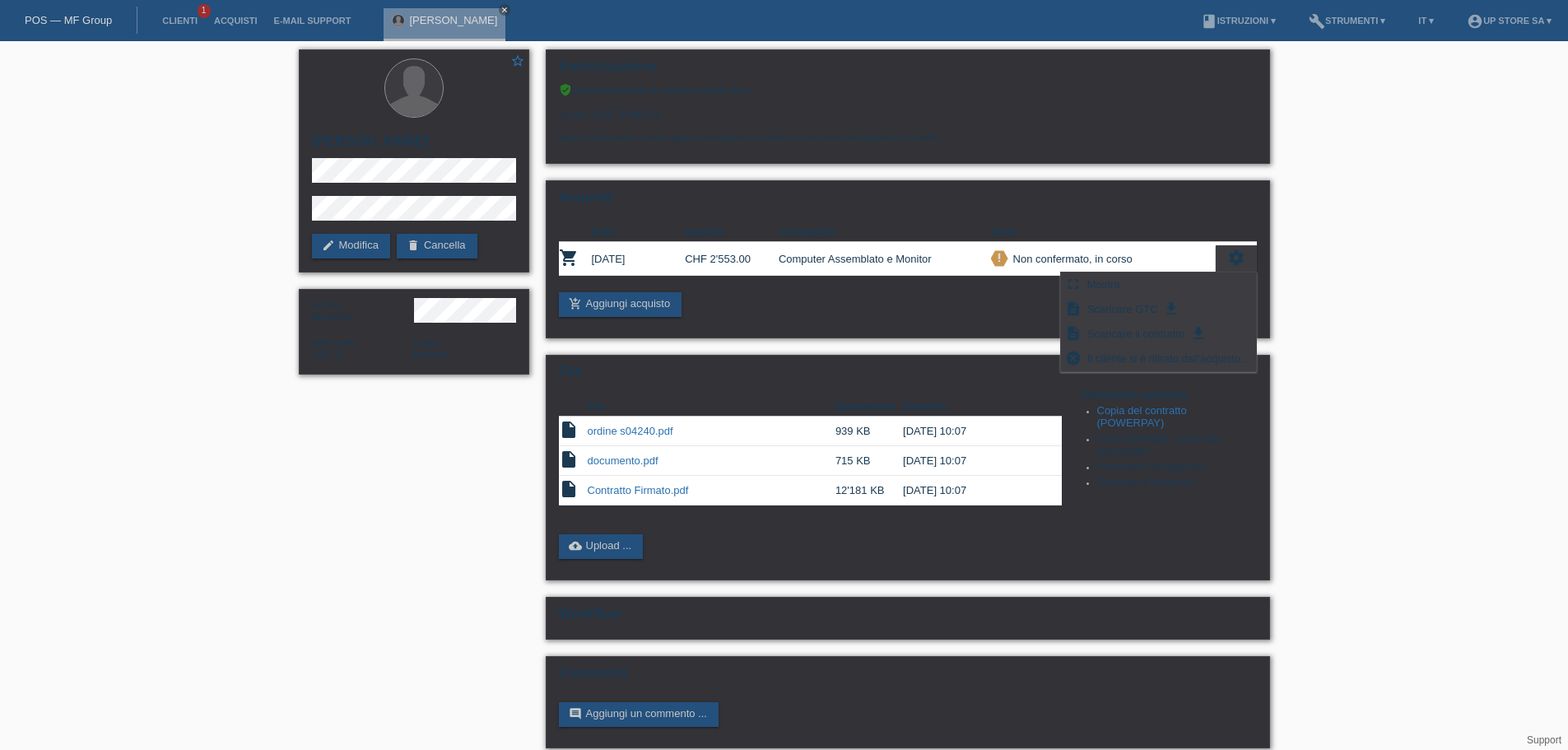
click at [906, 348] on div "Autorizzazione verified_user L’autorizzazione è andata a buon fine. Limite: CHF…" at bounding box center [908, 403] width 740 height 724
click at [1106, 540] on div "cloud_upload Upload ..." at bounding box center [907, 546] width 698 height 24
click at [614, 546] on link "cloud_upload Upload ..." at bounding box center [601, 546] width 85 height 24
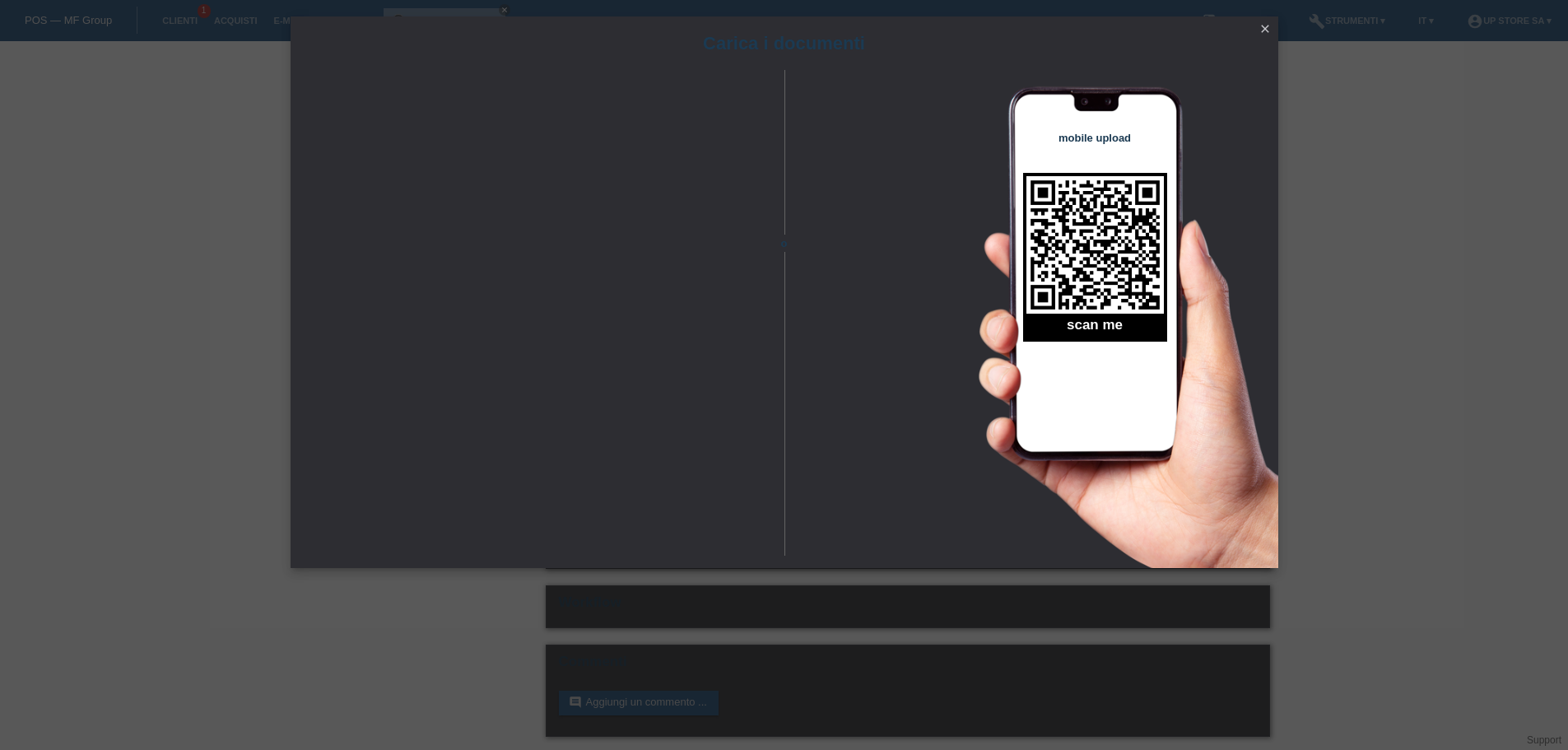
scroll to position [15, 0]
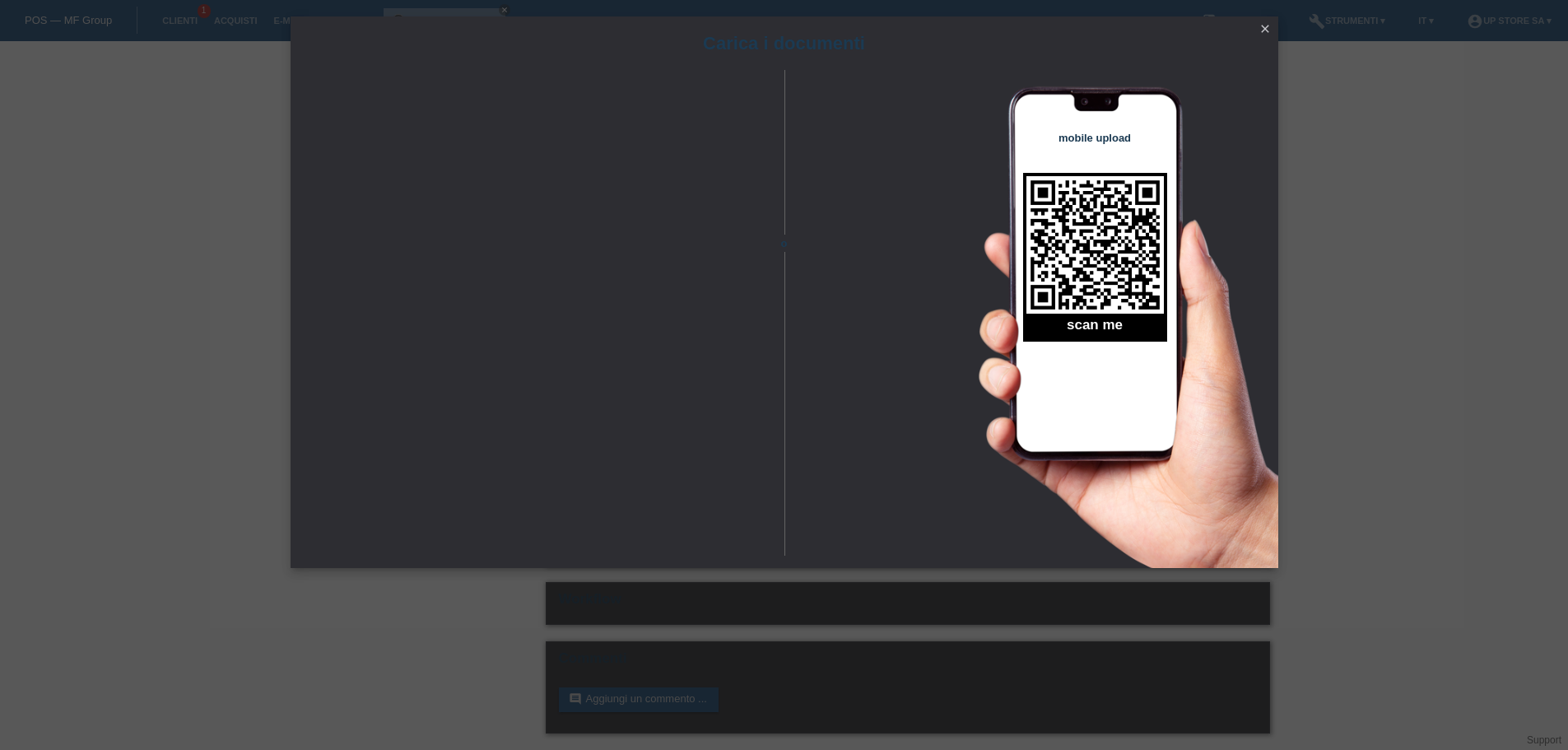
click at [1263, 29] on icon "close" at bounding box center [1265, 29] width 13 height 13
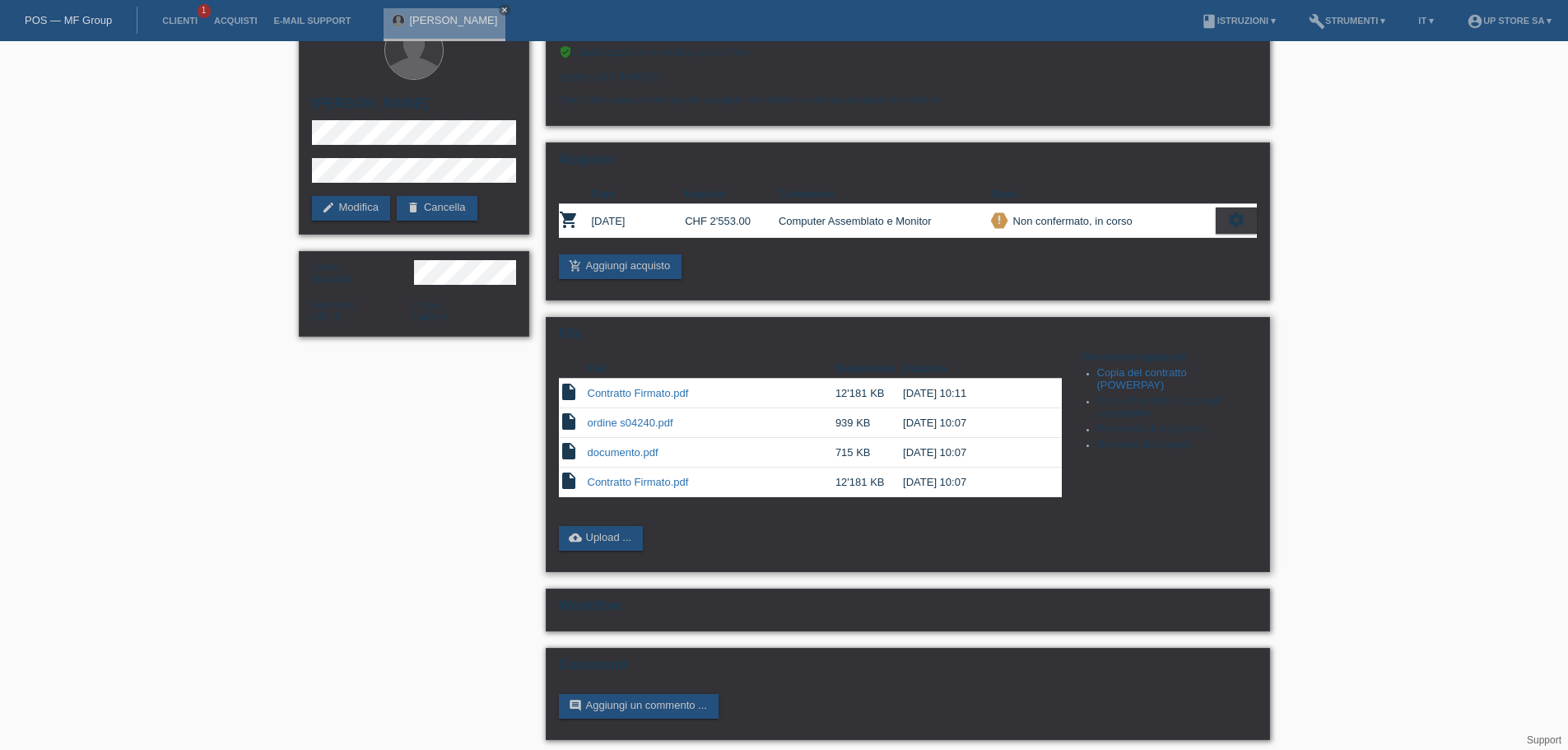
scroll to position [44, 0]
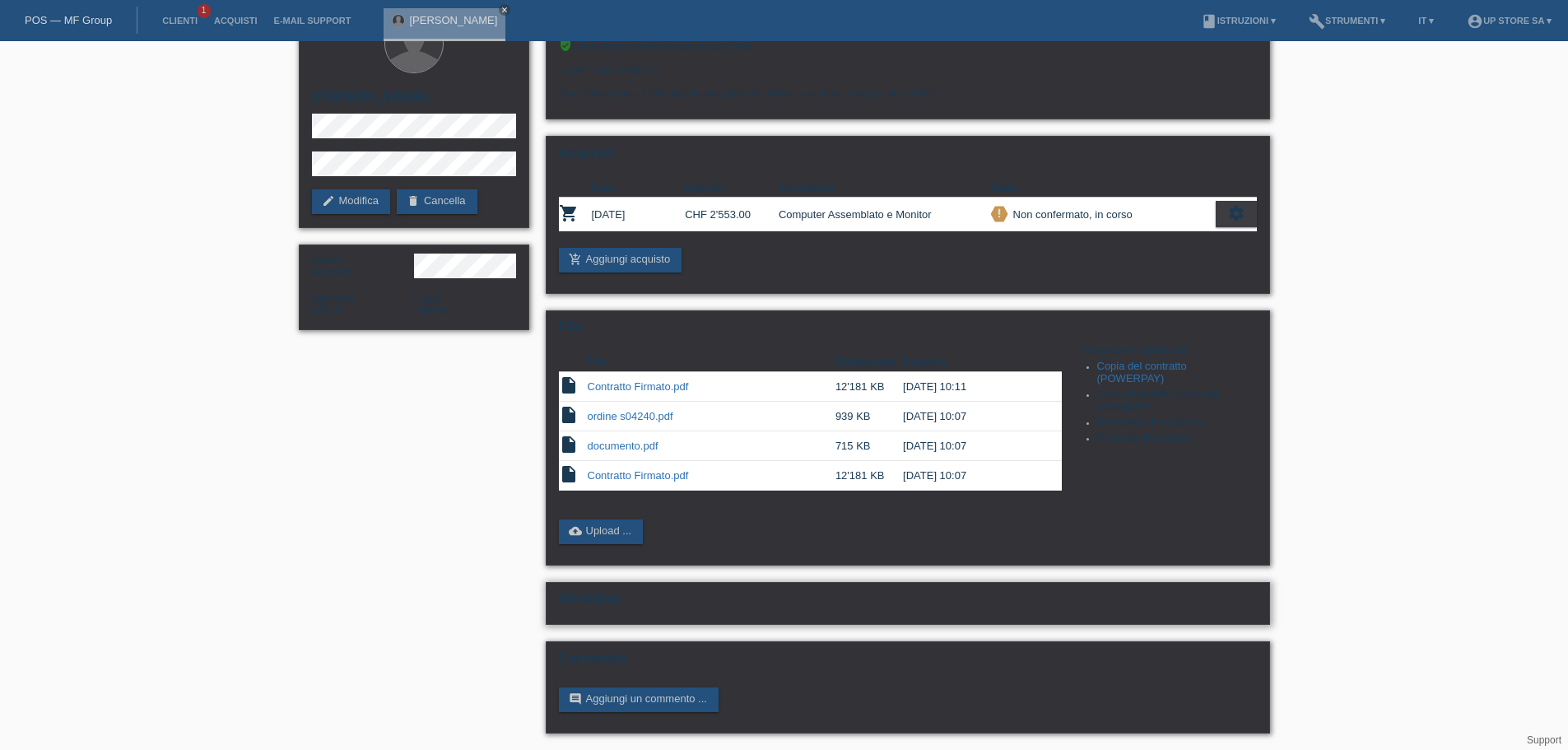
click at [628, 590] on div "Workflow" at bounding box center [907, 603] width 725 height 43
click at [622, 591] on h2 "Workflow" at bounding box center [907, 603] width 698 height 24
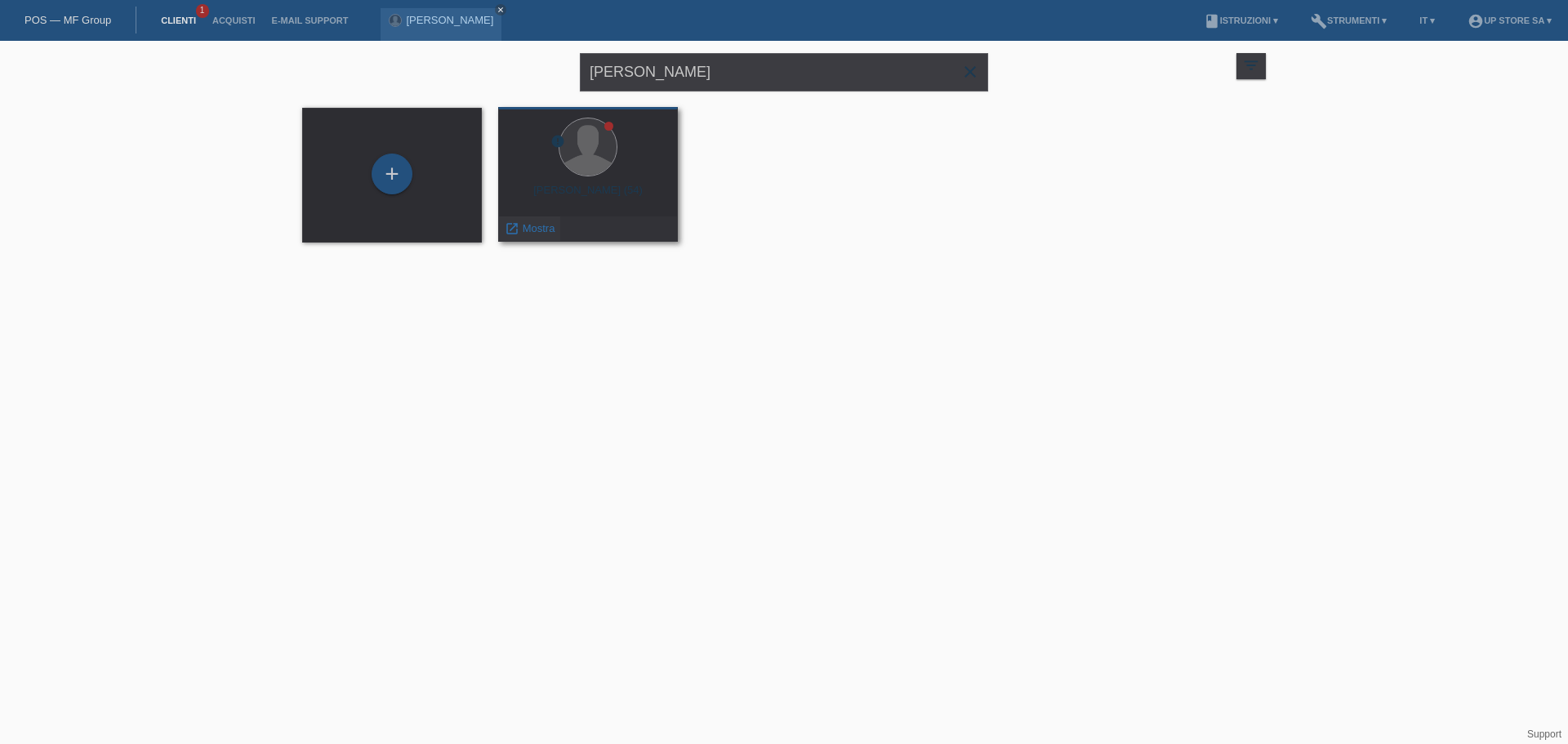
click at [536, 224] on span "Mostra" at bounding box center [539, 228] width 32 height 12
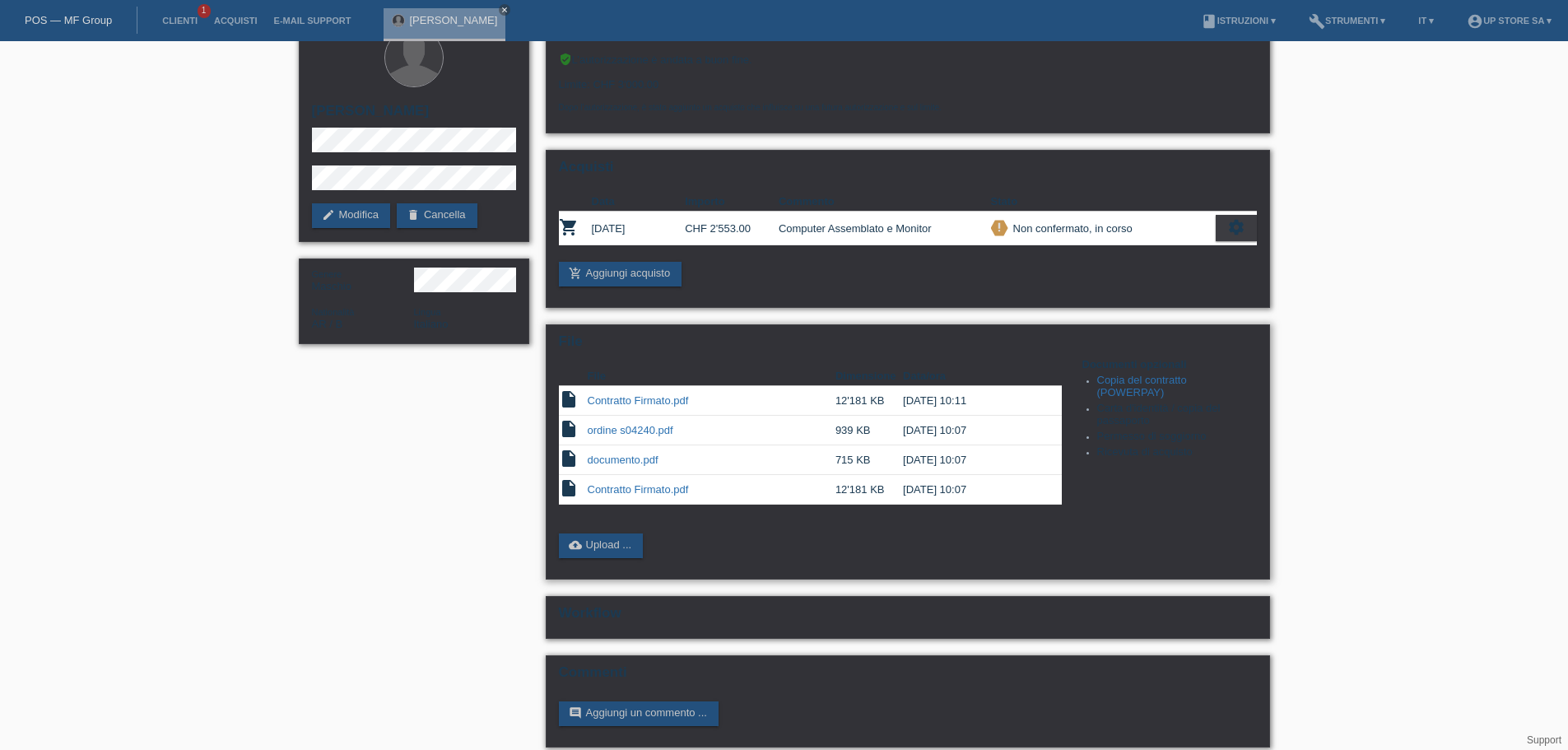
scroll to position [44, 0]
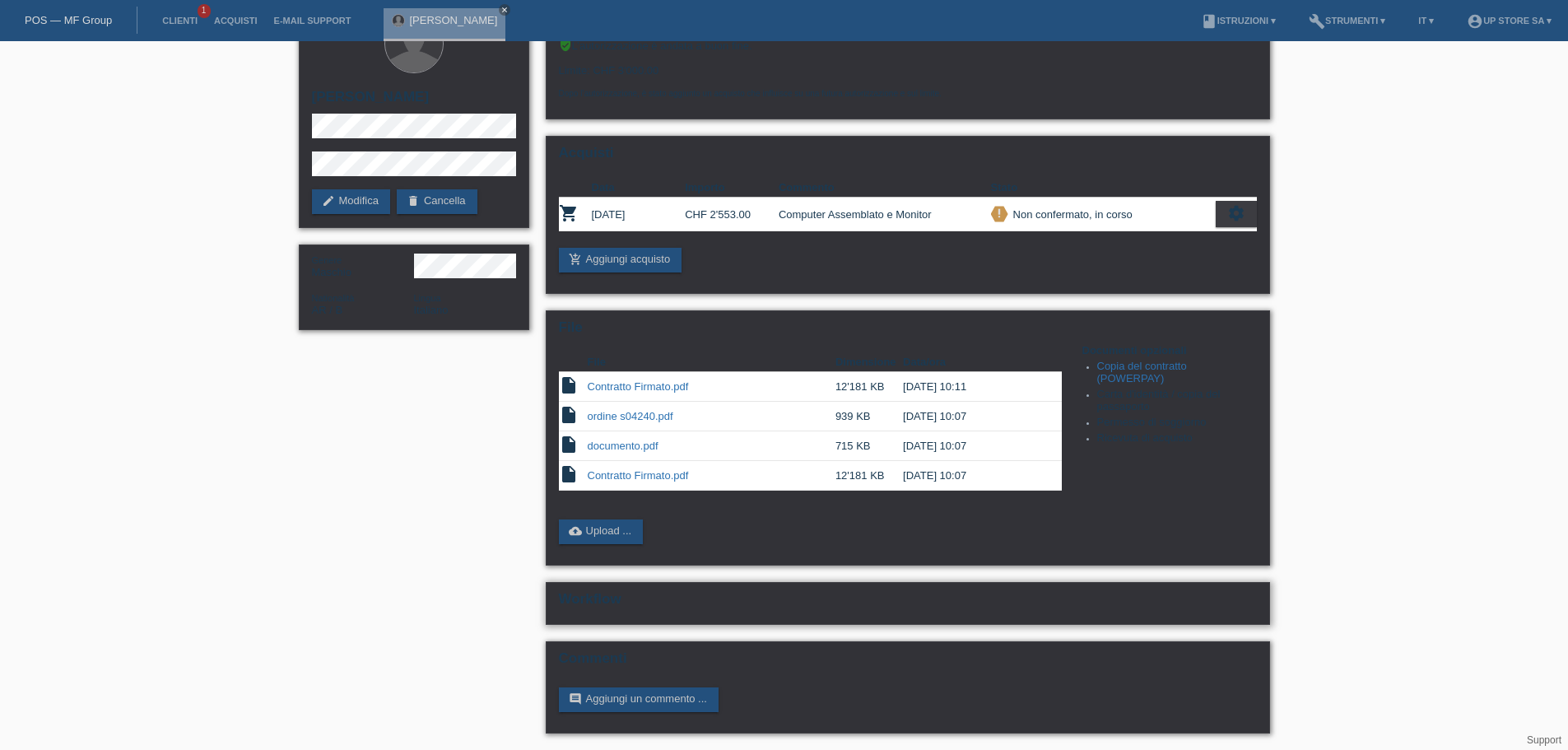
drag, startPoint x: 632, startPoint y: 603, endPoint x: 599, endPoint y: 601, distance: 33.1
click at [599, 601] on h2 "Workflow" at bounding box center [907, 603] width 698 height 24
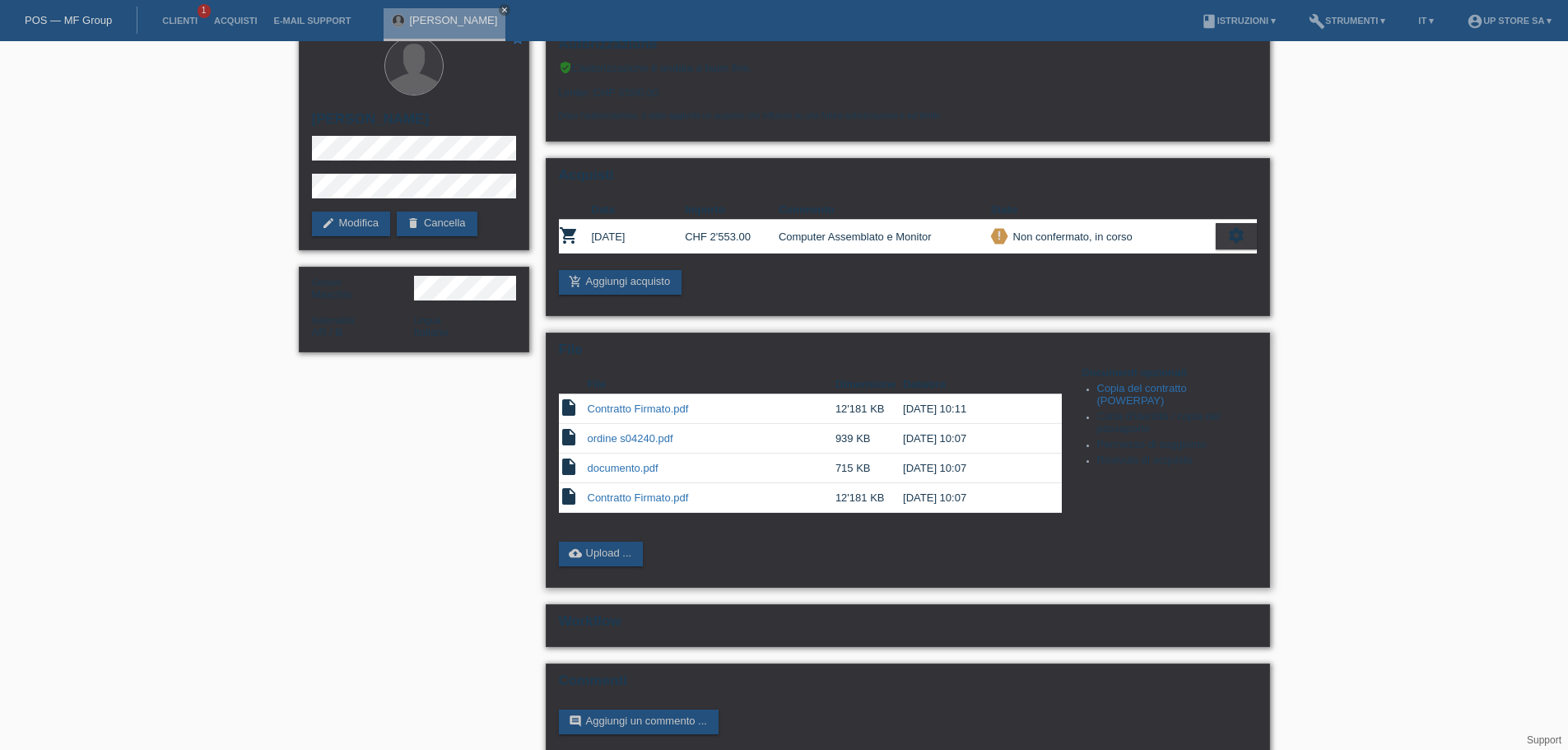
scroll to position [0, 0]
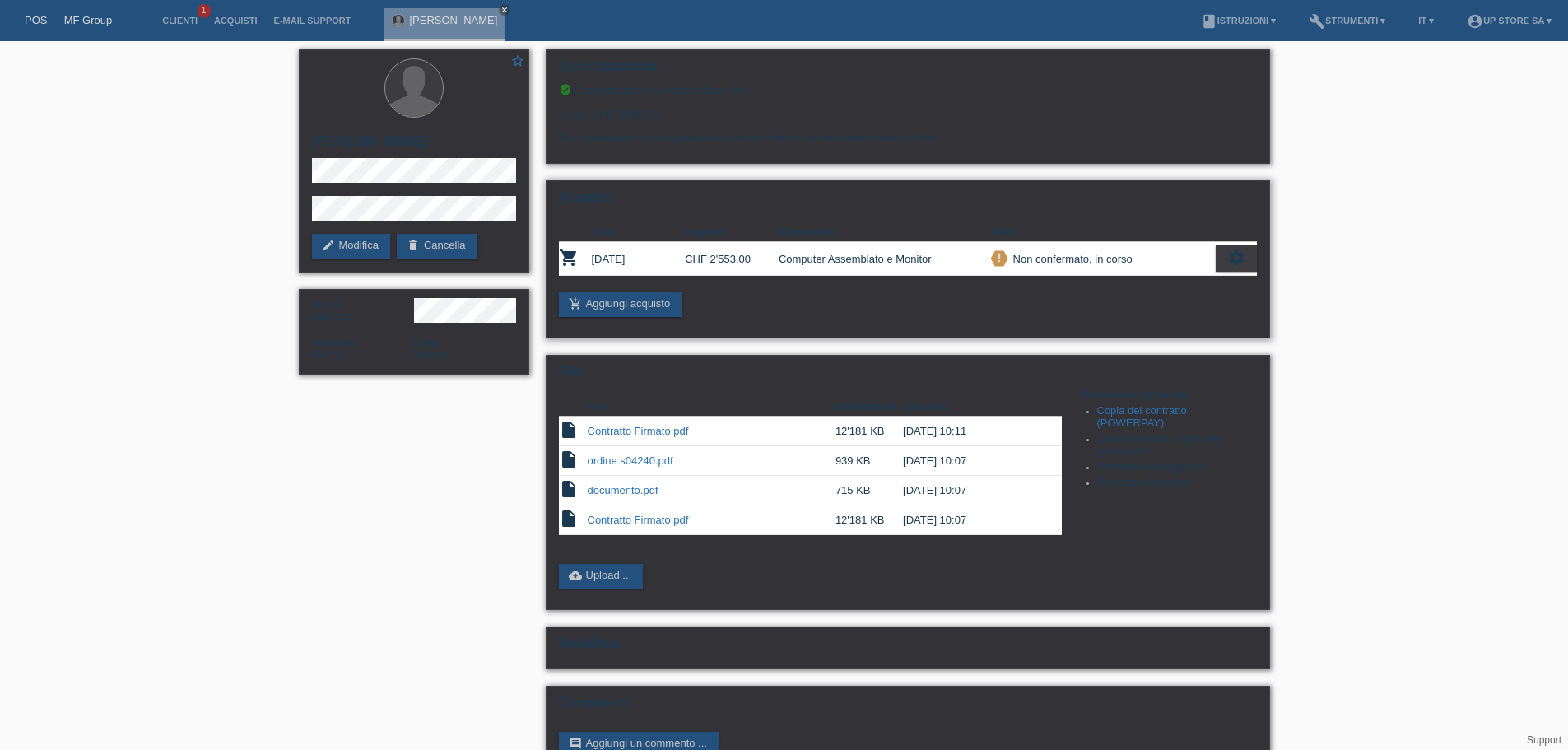
click at [1244, 262] on icon "settings" at bounding box center [1236, 258] width 18 height 18
click at [1004, 350] on div "Autorizzazione verified_user L’autorizzazione è andata a buon fine. Limite: CHF…" at bounding box center [908, 417] width 740 height 753
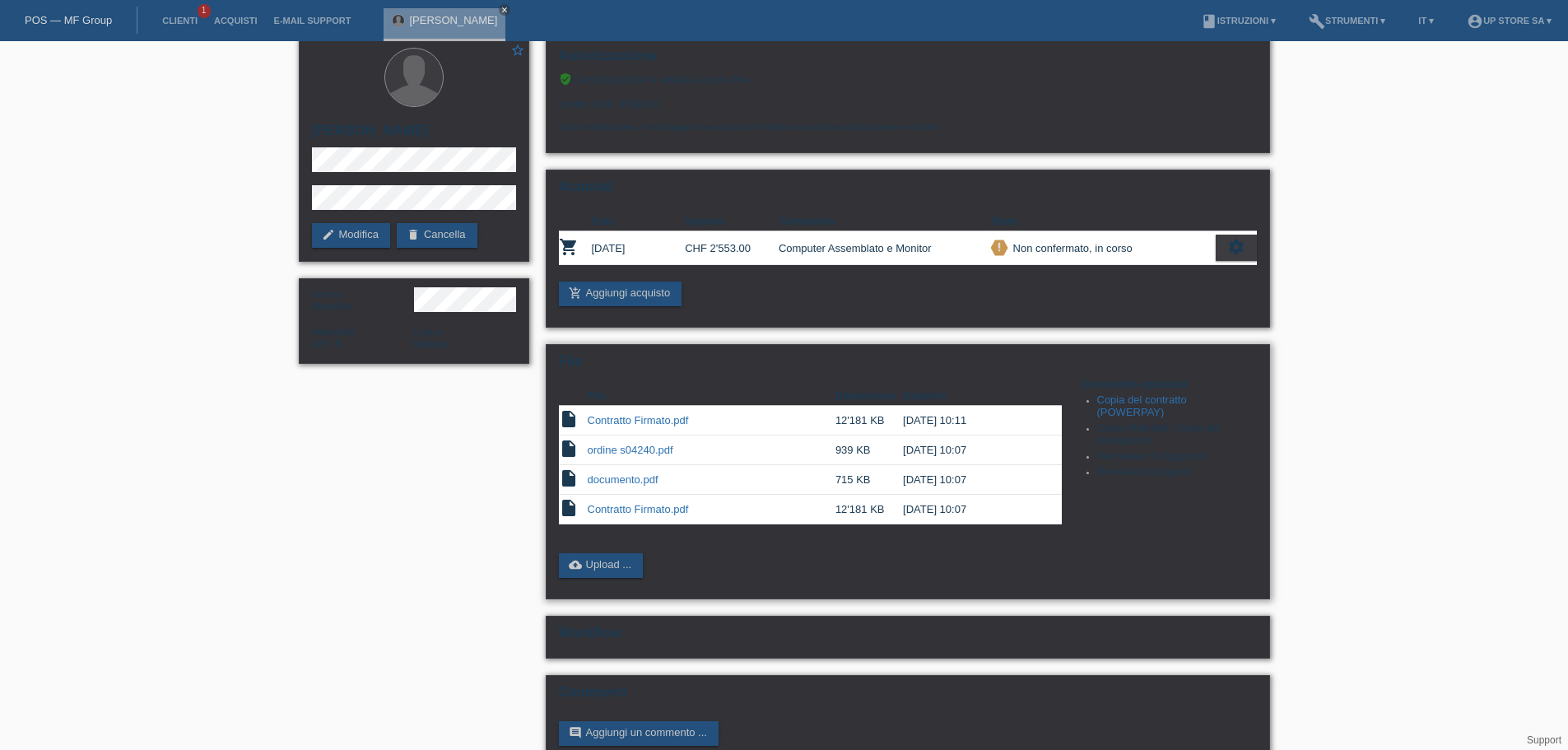
scroll to position [44, 0]
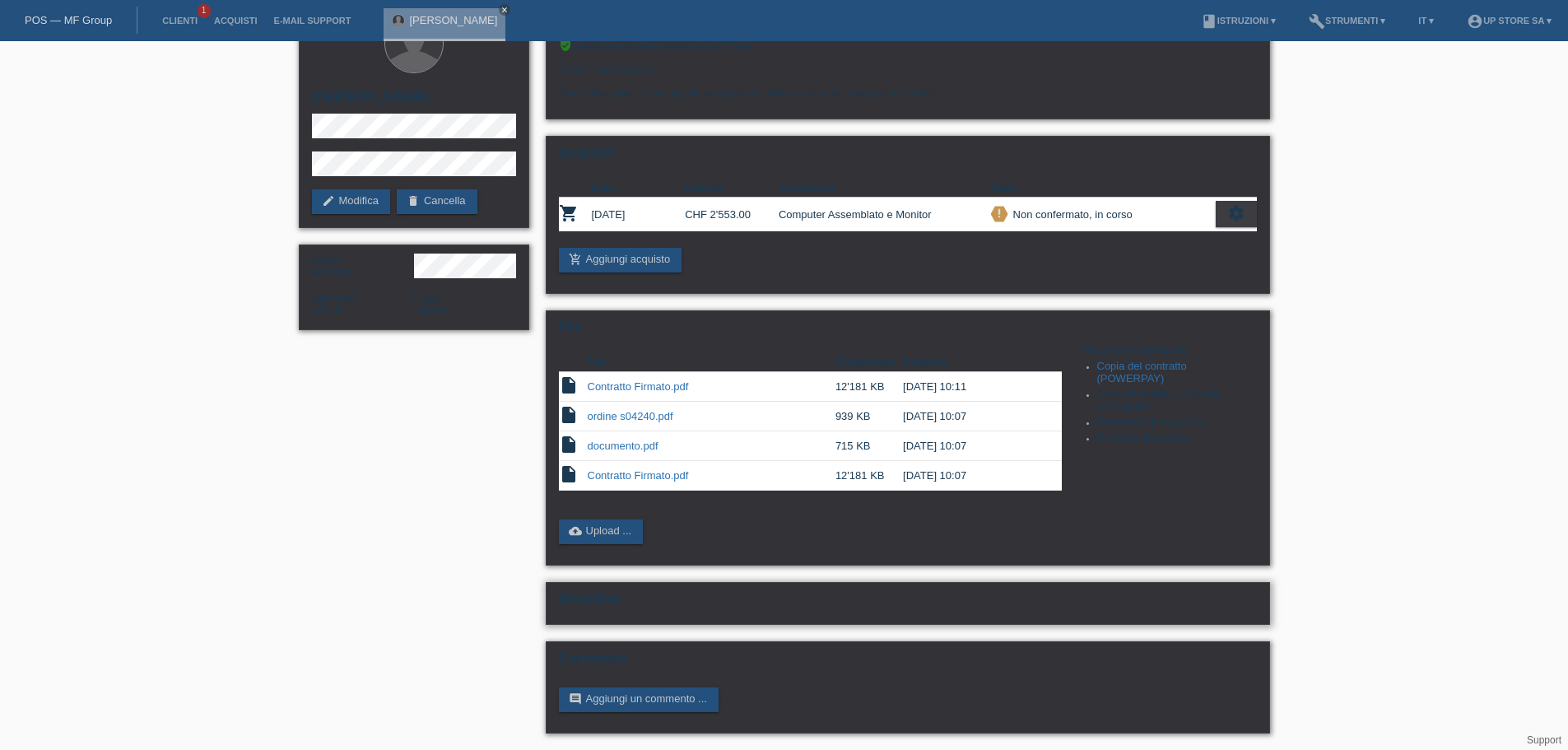
click at [618, 609] on h2 "Workflow" at bounding box center [907, 603] width 698 height 24
click at [618, 611] on h2 "Workflow" at bounding box center [907, 603] width 698 height 24
click at [771, 621] on div "Workflow" at bounding box center [907, 603] width 725 height 43
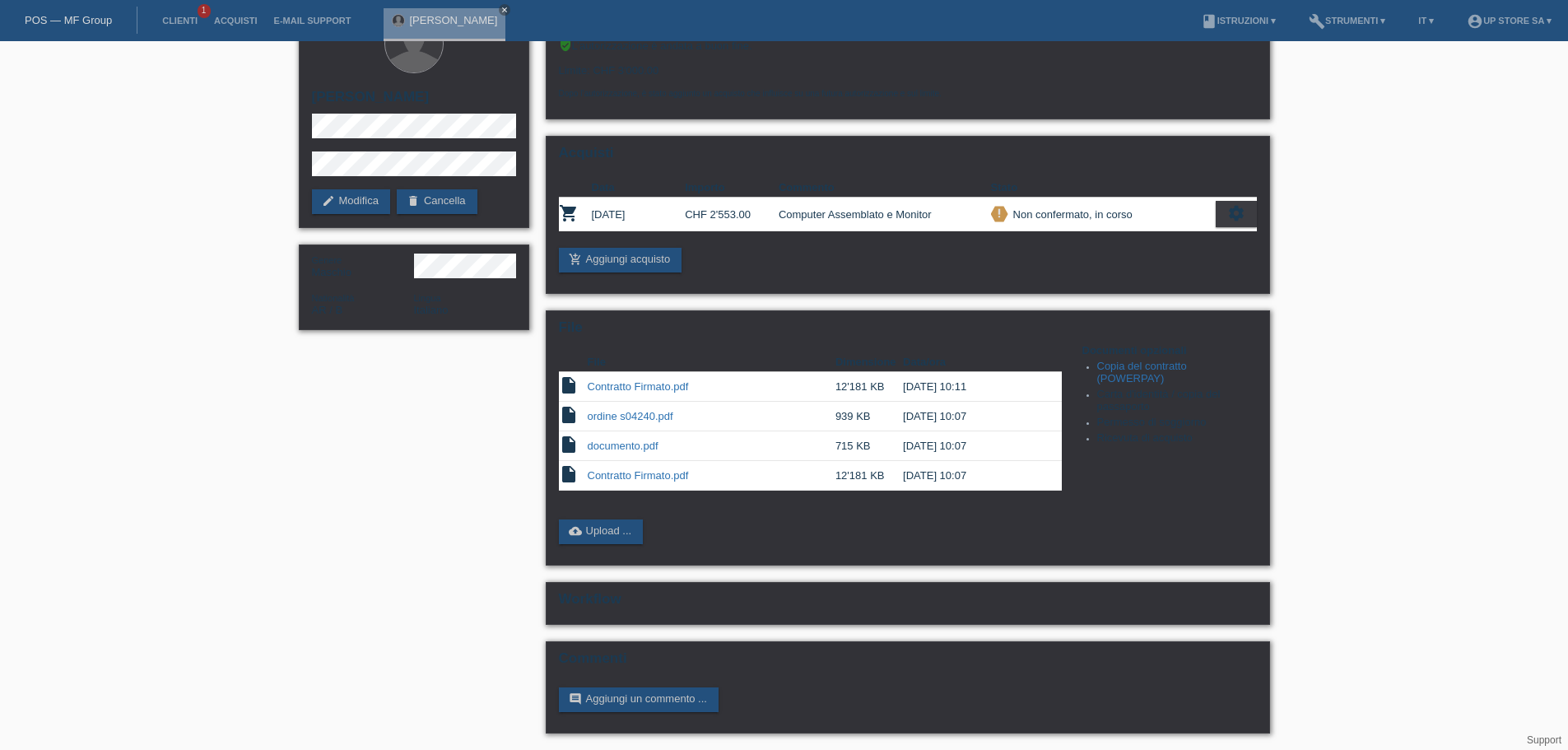
drag, startPoint x: 1065, startPoint y: 547, endPoint x: 1122, endPoint y: 568, distance: 60.7
drag, startPoint x: 1122, startPoint y: 568, endPoint x: 966, endPoint y: 687, distance: 196.2
click at [966, 687] on div "comment Aggiungi un commento ..." at bounding box center [907, 699] width 698 height 24
drag, startPoint x: 642, startPoint y: 477, endPoint x: 605, endPoint y: 499, distance: 43.0
click at [605, 499] on div "File Dimensione Data/ora insert_drive_file Contratto Firmato.pdf 12'181 KB [DAT…" at bounding box center [820, 426] width 524 height 163
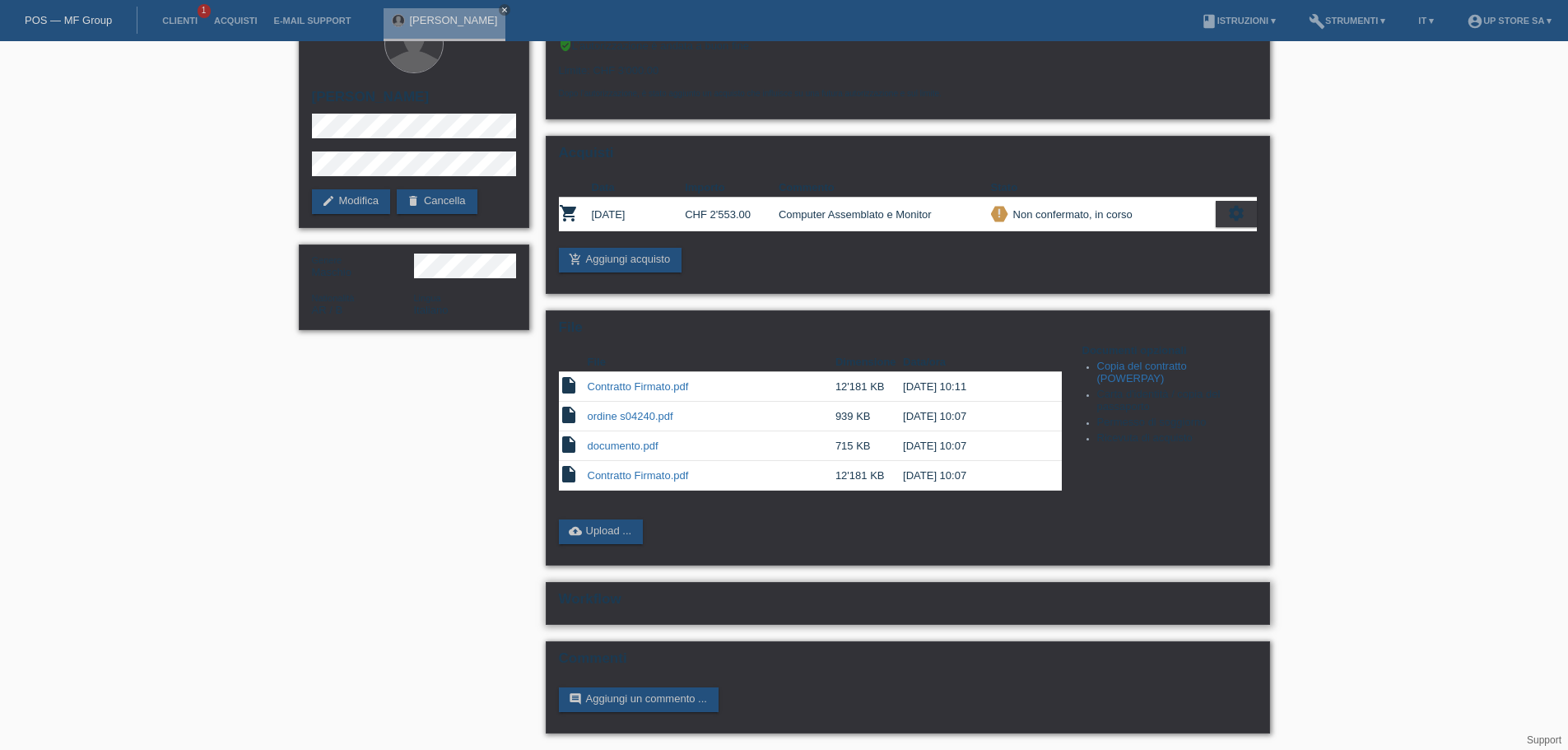
click at [585, 601] on h2 "Workflow" at bounding box center [907, 603] width 698 height 24
click at [662, 602] on h2 "Workflow" at bounding box center [907, 603] width 698 height 24
click at [595, 593] on h2 "Workflow" at bounding box center [907, 603] width 698 height 24
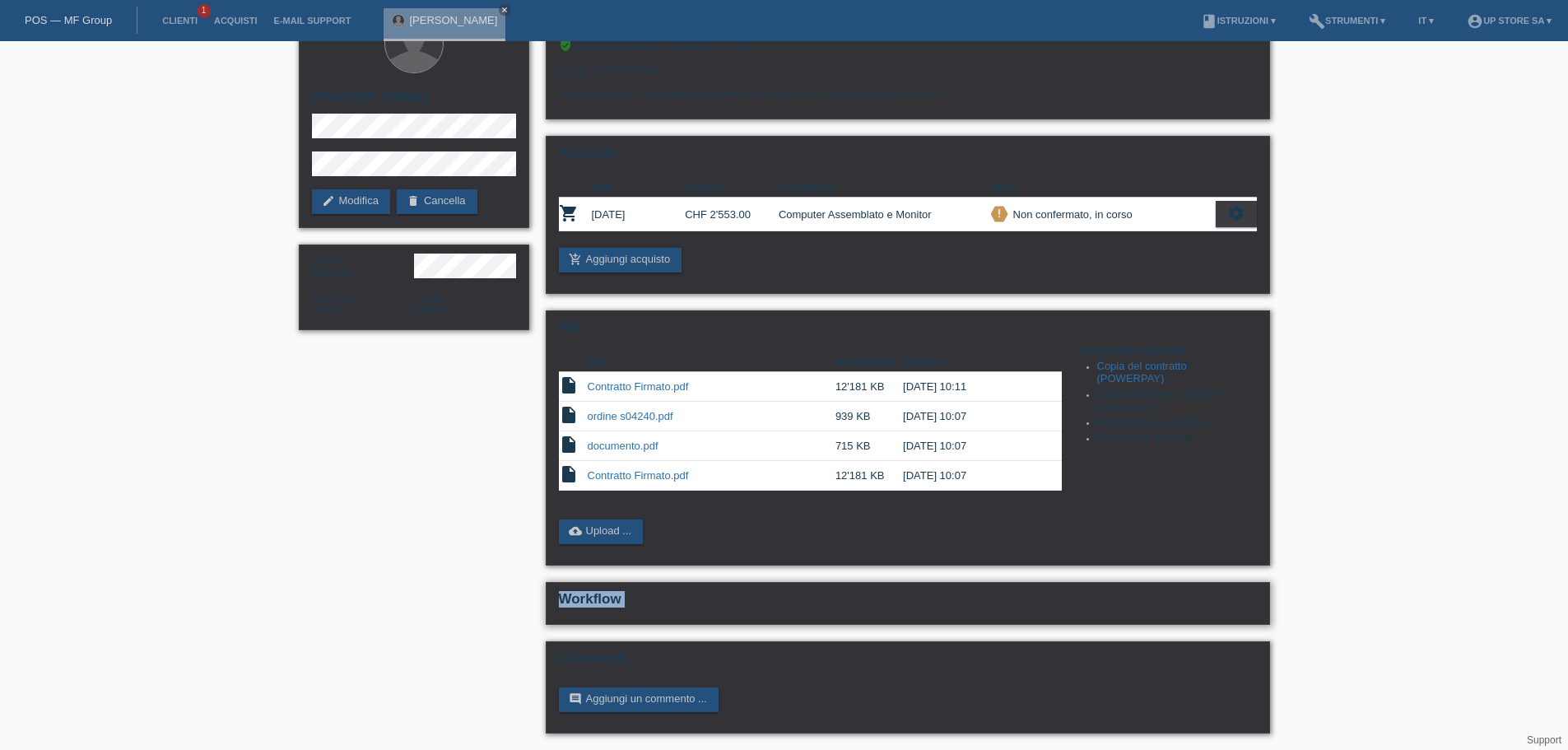
click at [595, 593] on h2 "Workflow" at bounding box center [907, 603] width 698 height 24
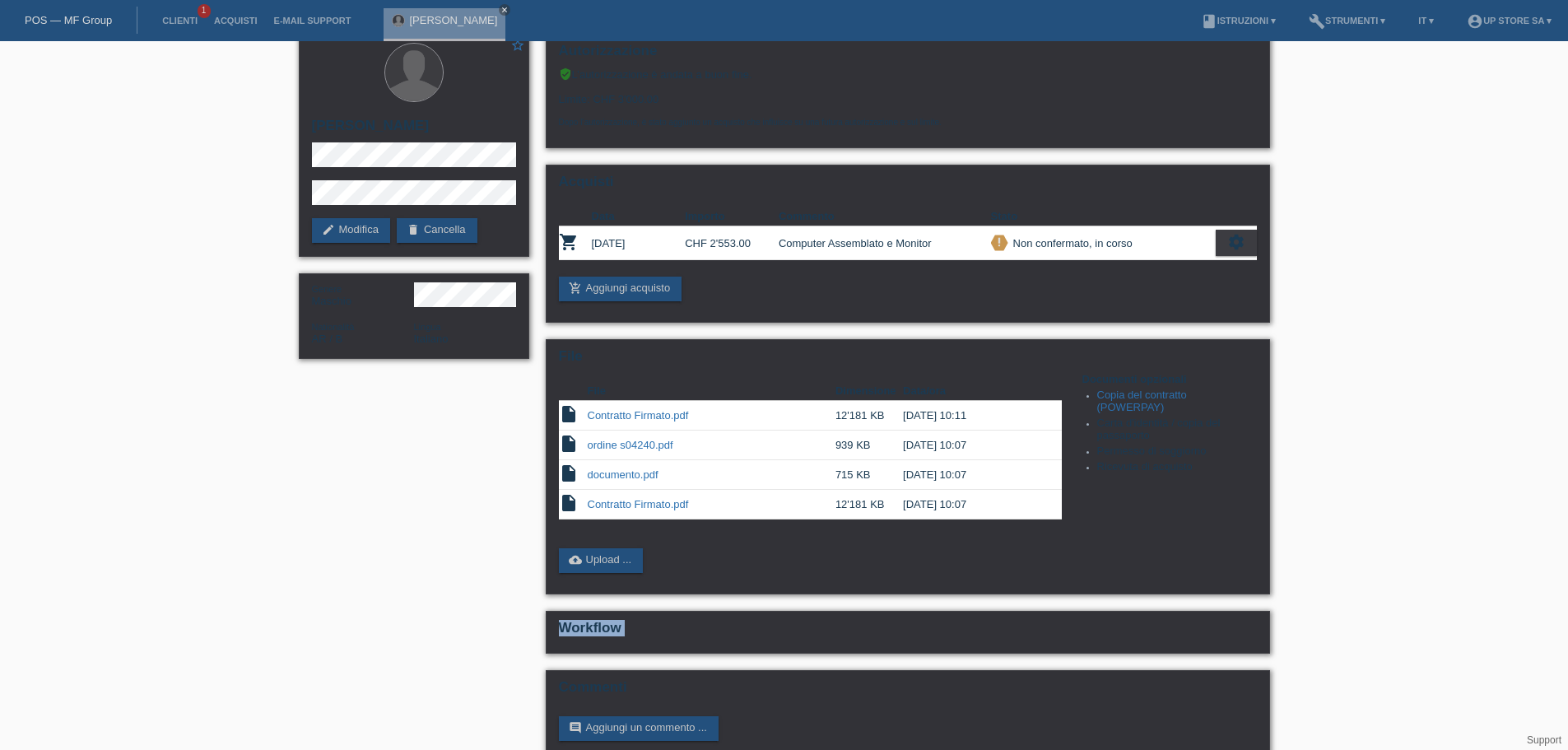
scroll to position [0, 0]
